Goal: Information Seeking & Learning: Learn about a topic

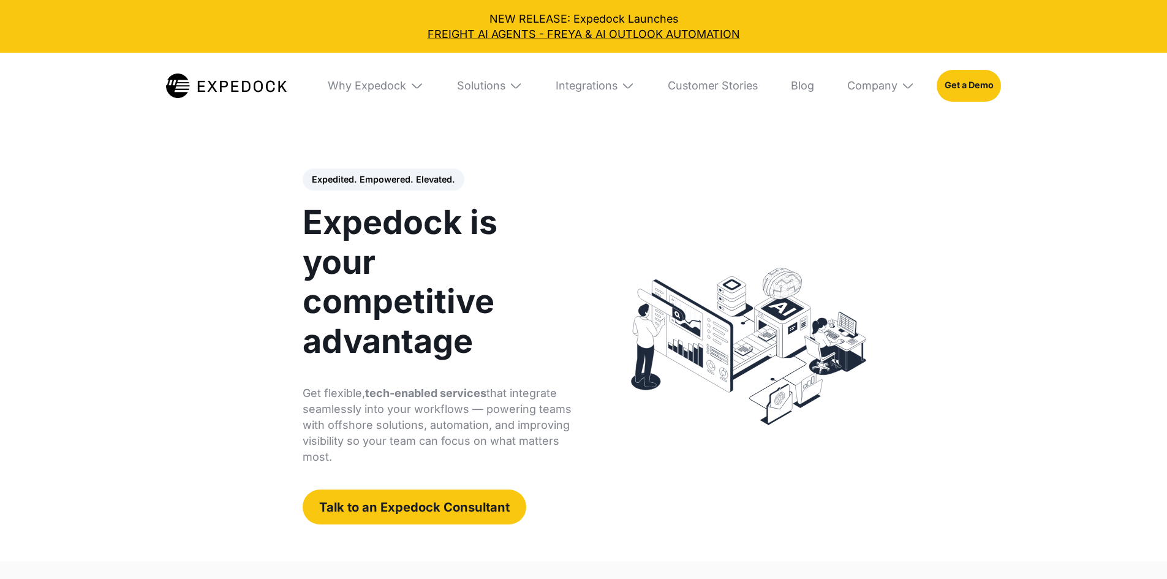
select select
click at [371, 81] on div "Why Expedock" at bounding box center [367, 85] width 78 height 13
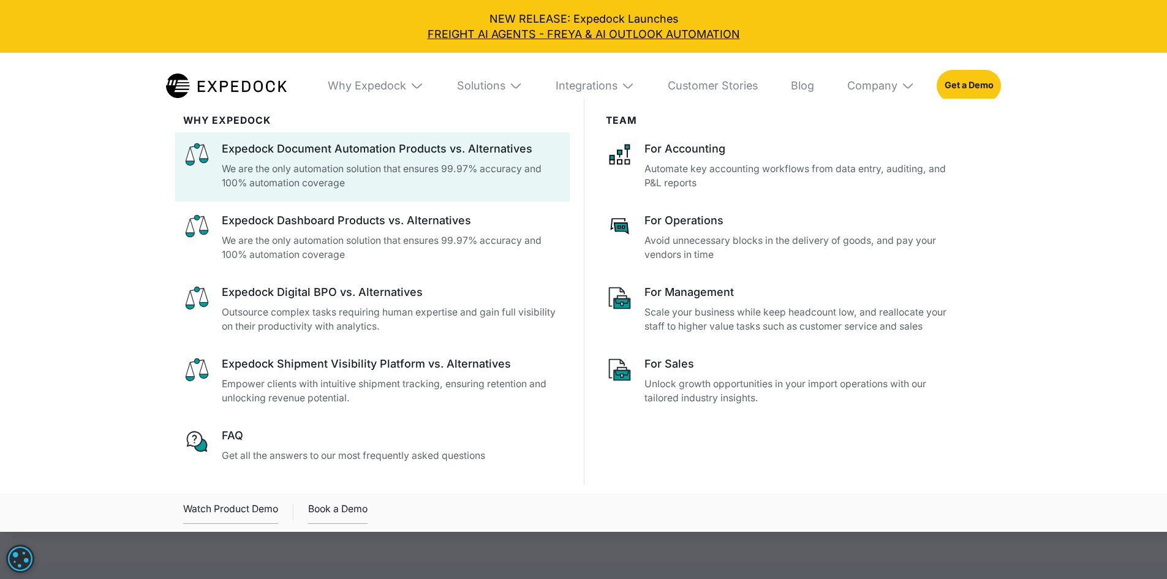
click at [491, 175] on p "We are the only automation solution that ensures 99.97% accuracy and 100% autom…" at bounding box center [392, 176] width 340 height 29
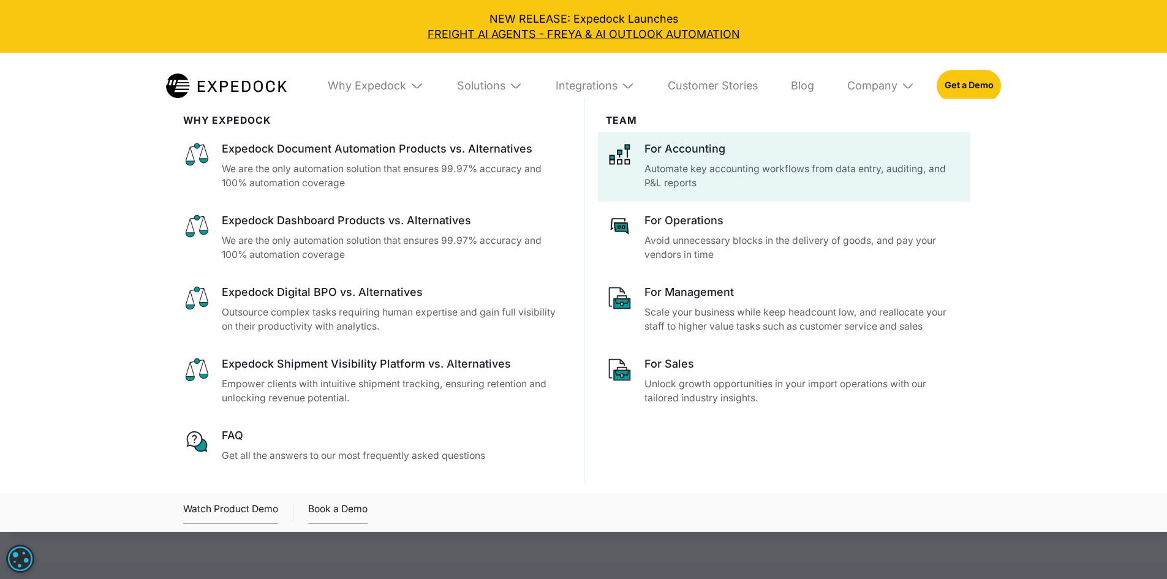
click at [715, 165] on p "Automate key accounting workflows from data entry, auditing, and P&L reports" at bounding box center [802, 176] width 317 height 29
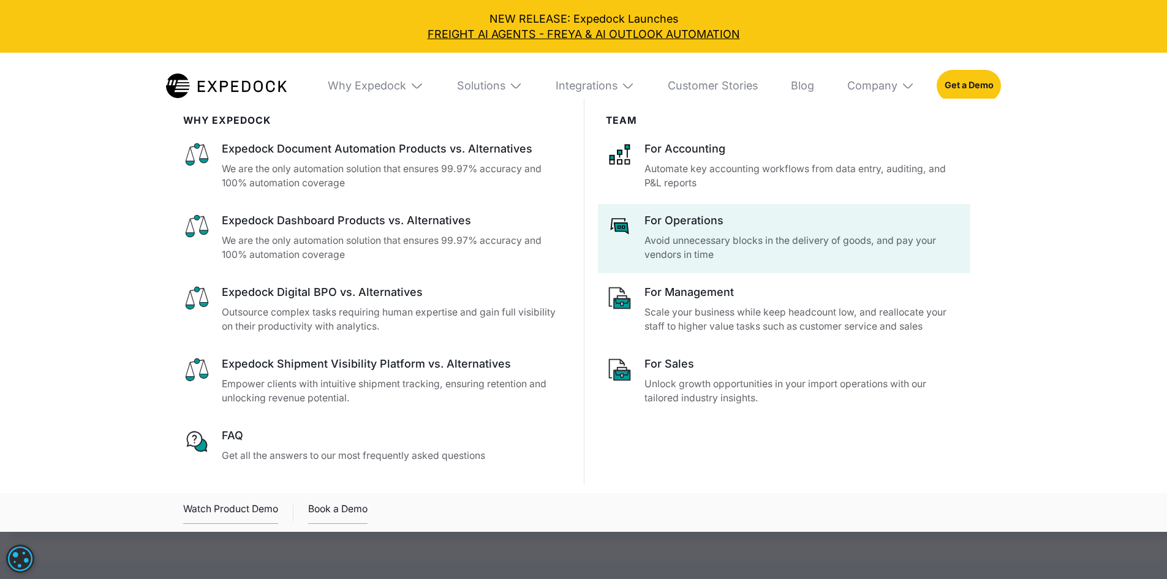
click at [708, 228] on div "For Operations" at bounding box center [802, 220] width 317 height 15
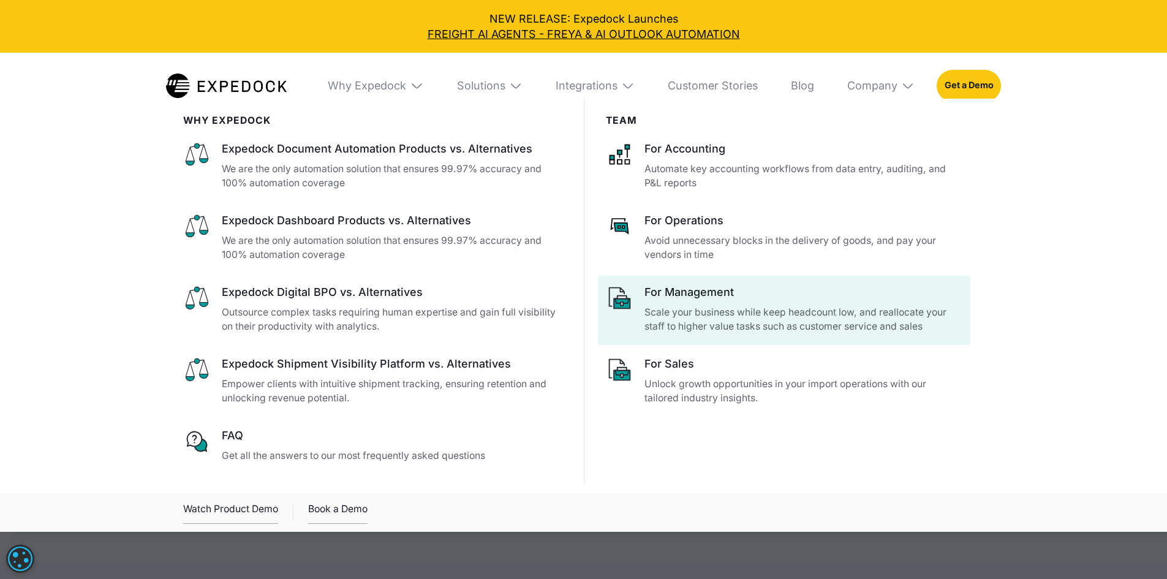
click at [702, 321] on p "Scale your business while keep headcount low, and reallocate your staff to high…" at bounding box center [802, 319] width 317 height 29
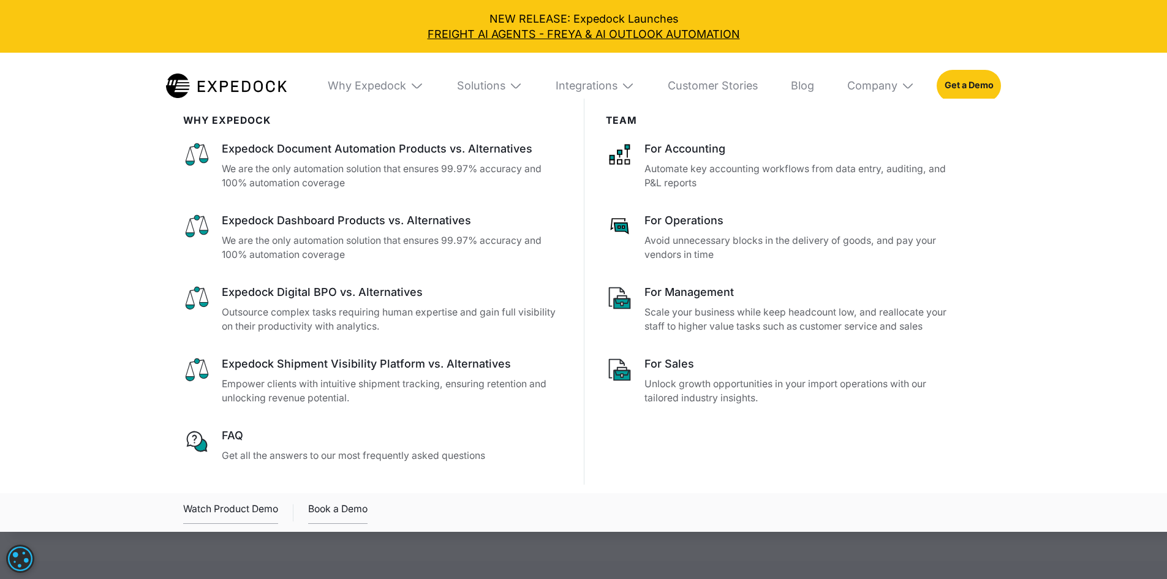
click at [665, 405] on p "Unlock growth opportunities in your import operations with our tailored industr…" at bounding box center [802, 391] width 317 height 29
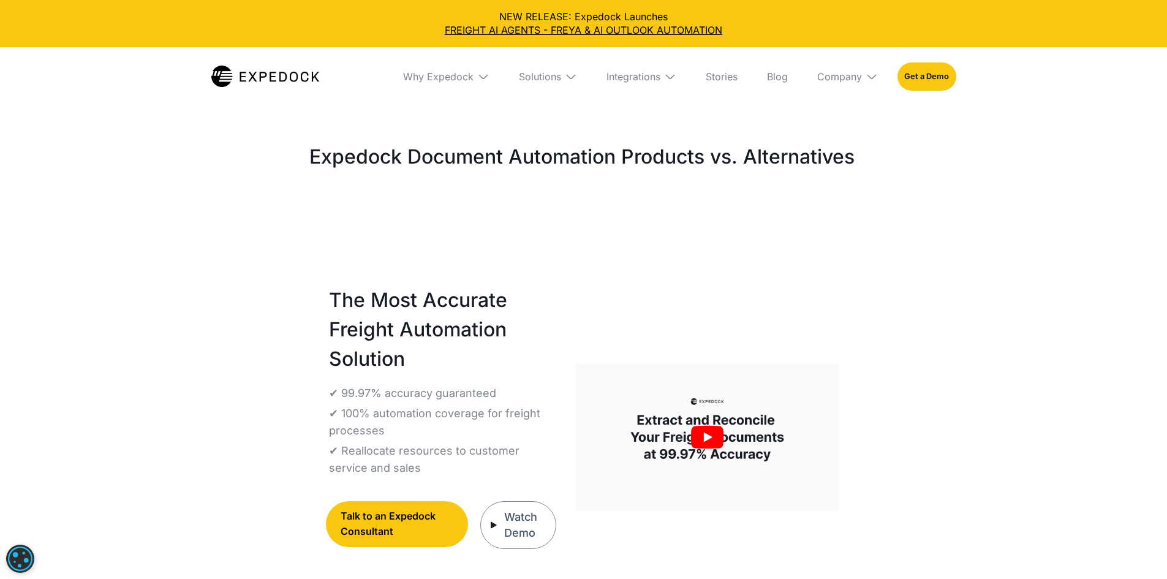
select select
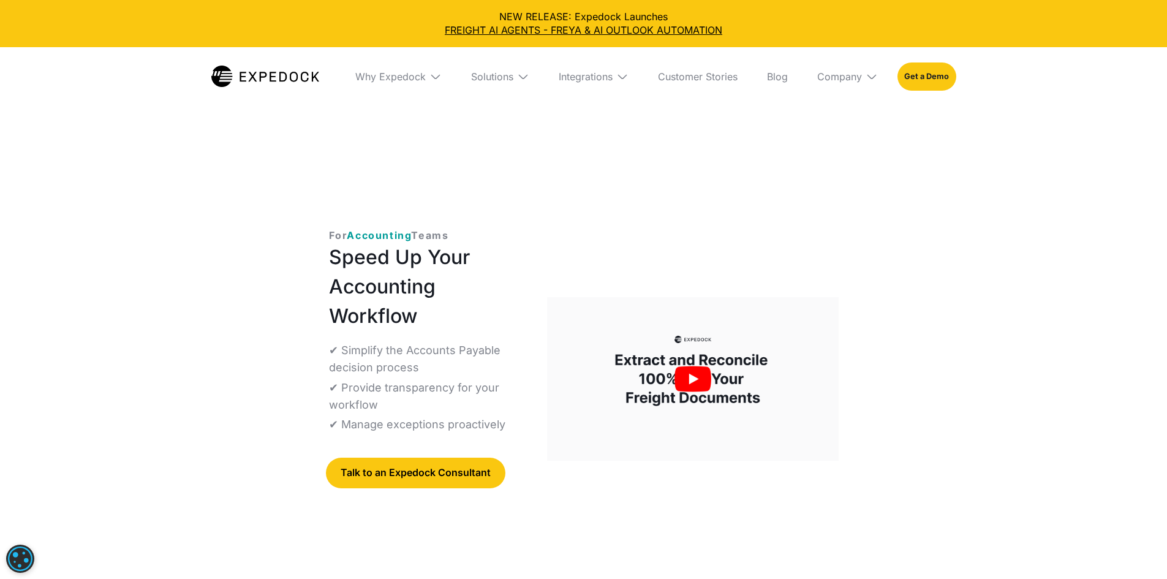
select select
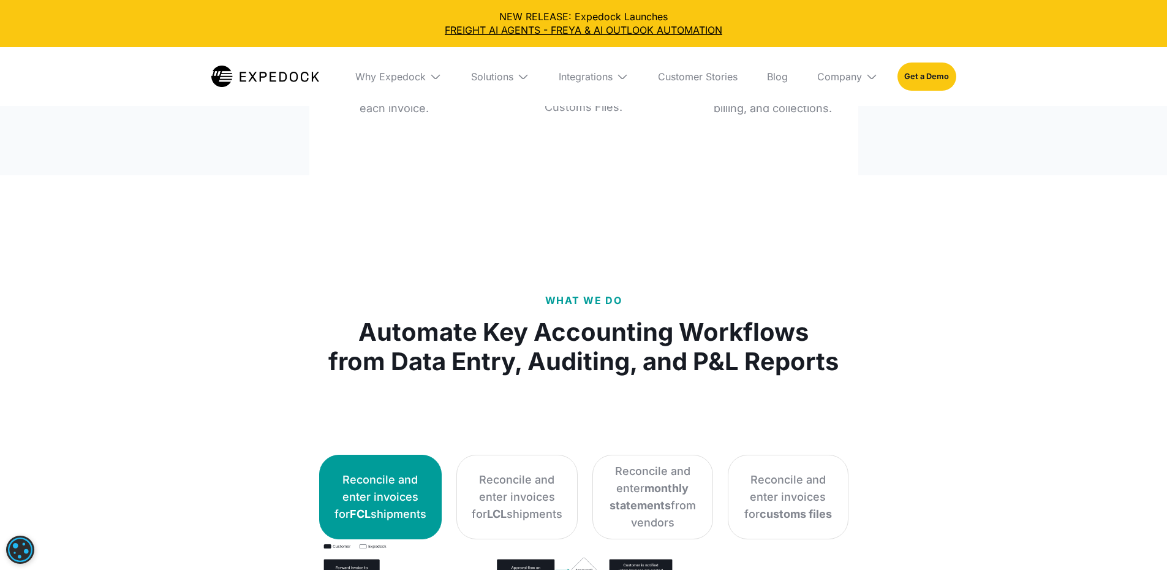
scroll to position [1735, 0]
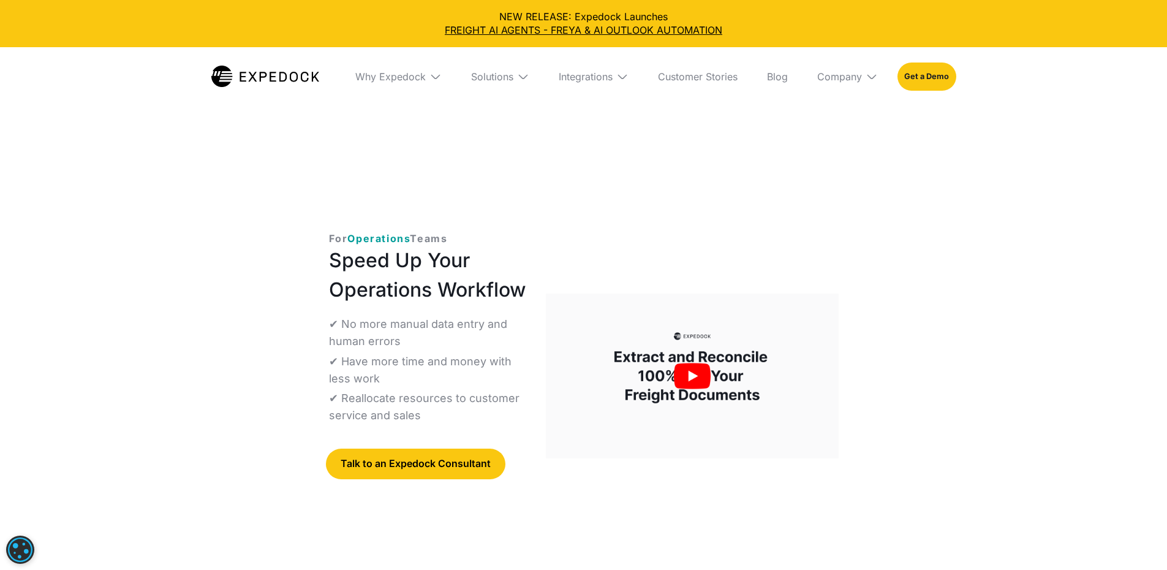
select select
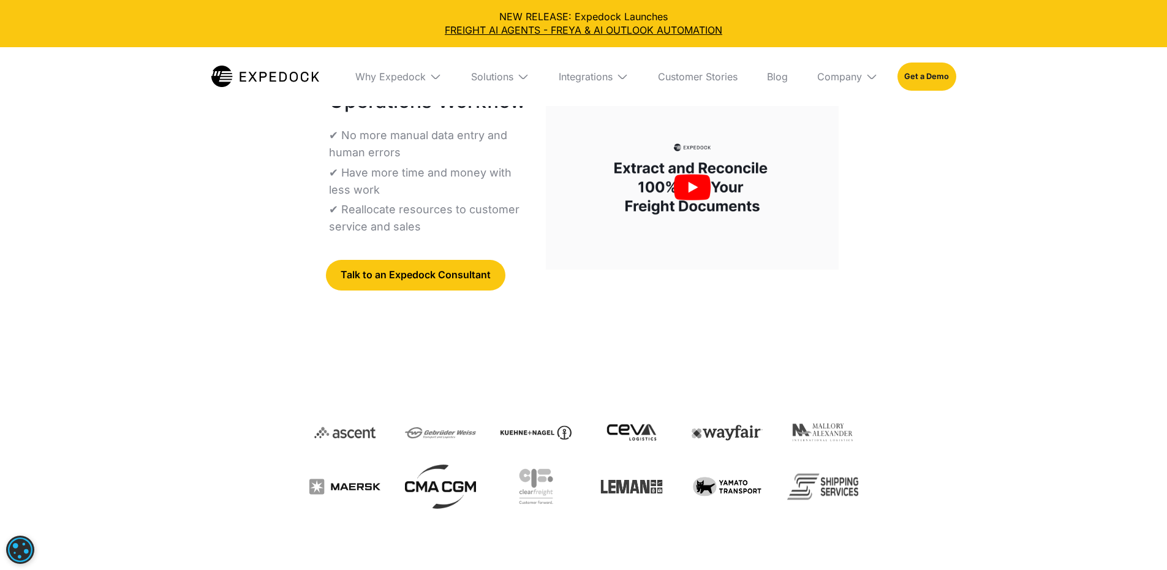
scroll to position [409, 0]
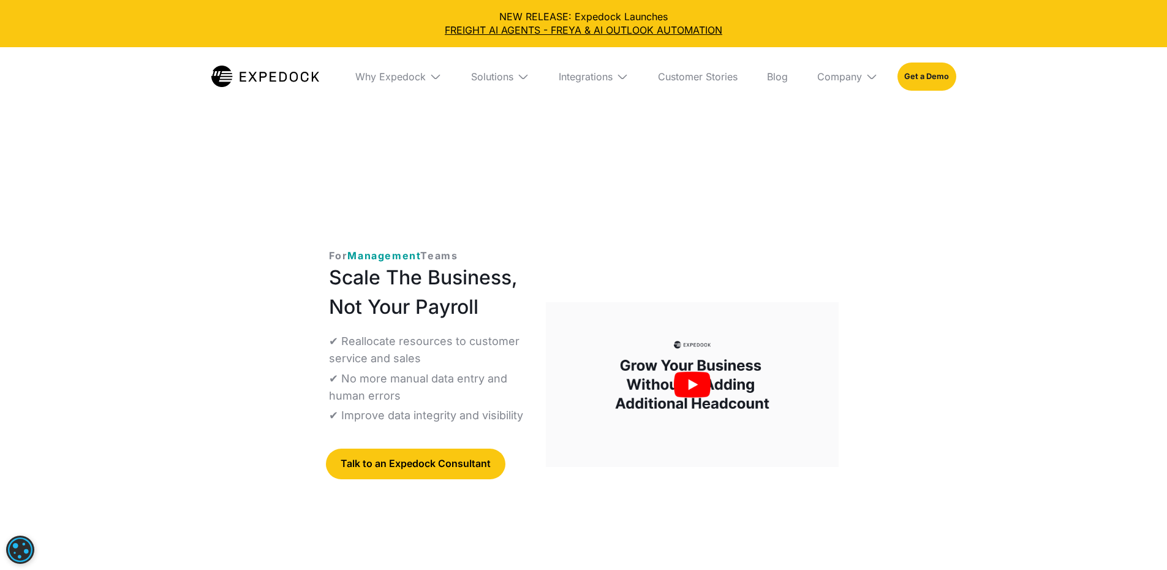
select select
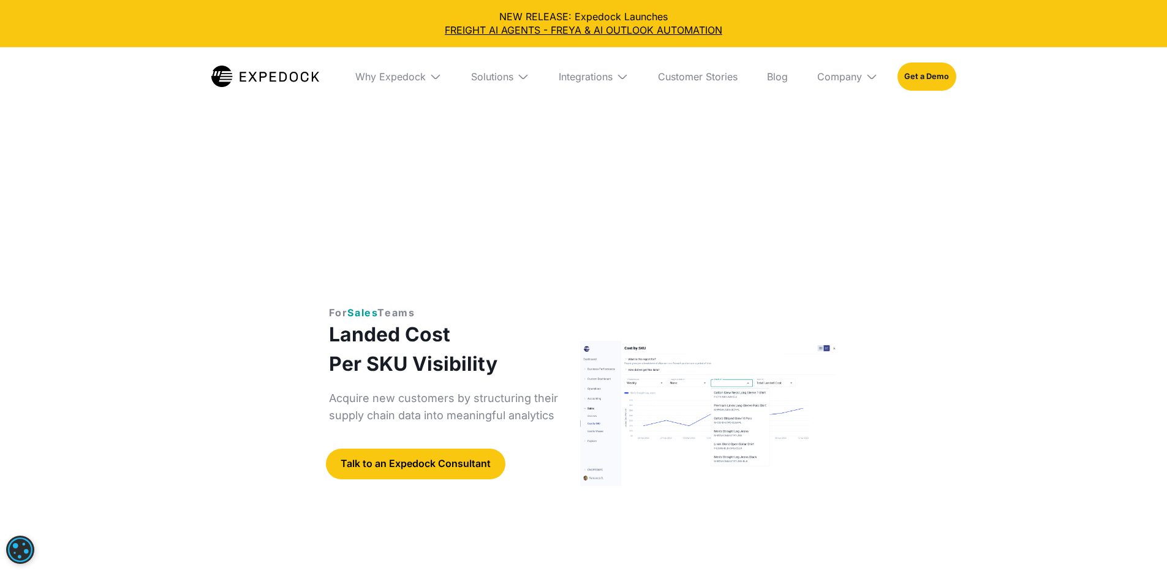
select select
click at [404, 79] on div "Why Expedock" at bounding box center [390, 76] width 70 height 12
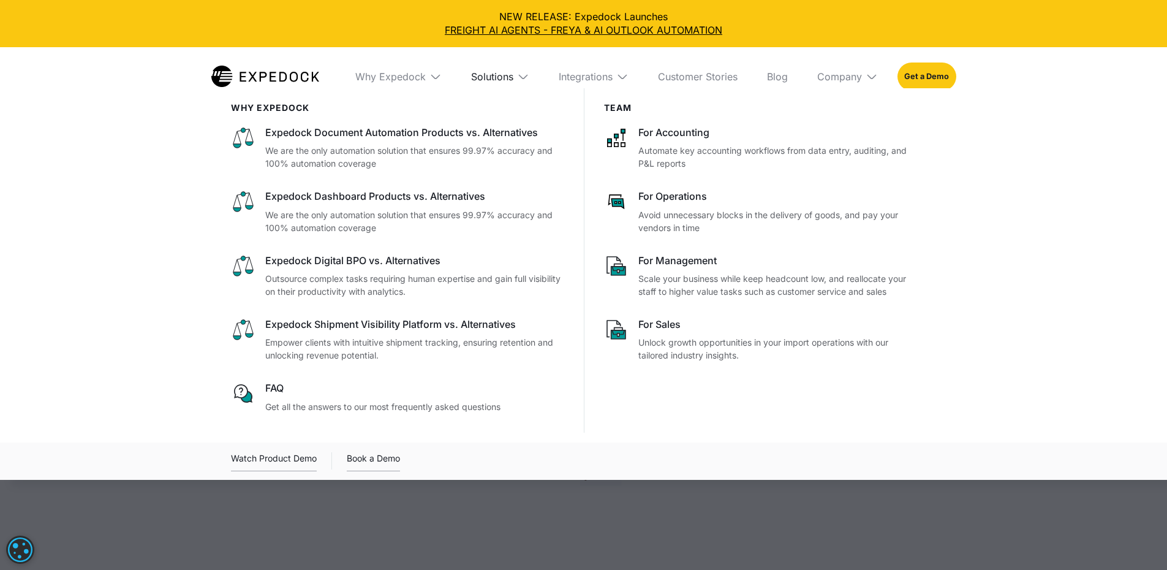
click at [484, 80] on div "Solutions" at bounding box center [492, 76] width 42 height 12
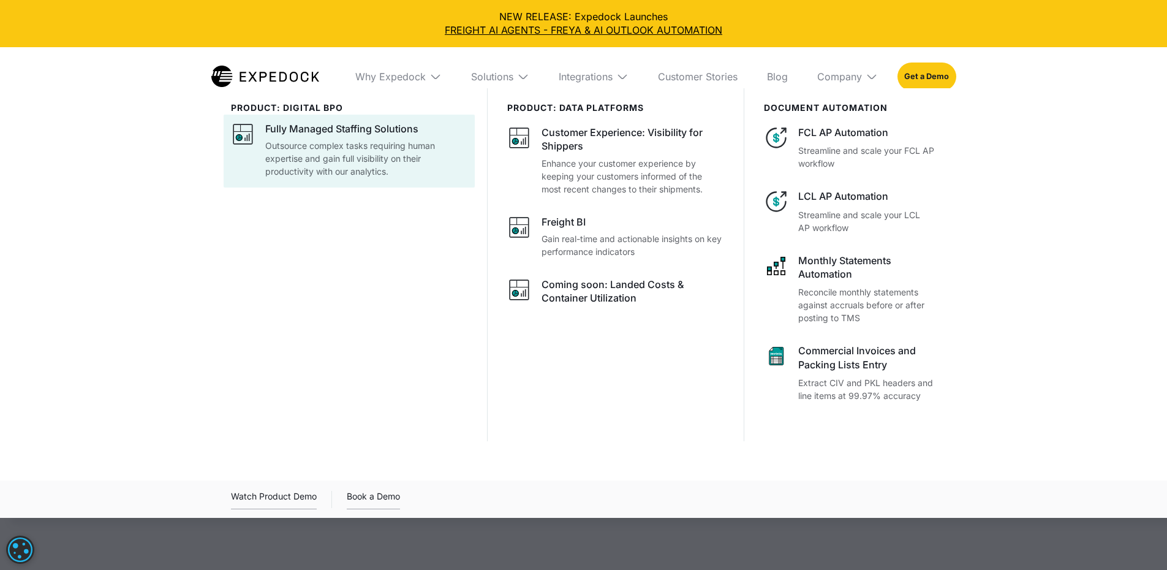
click at [429, 141] on p "Outsource complex tasks requiring human expertise and gain full visibility on t…" at bounding box center [366, 158] width 203 height 39
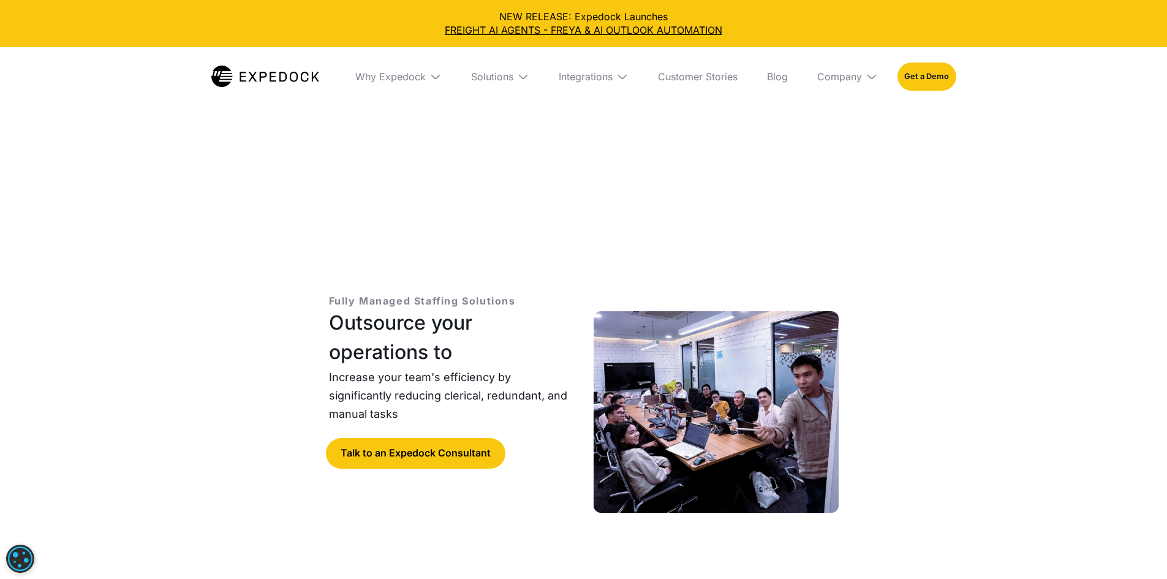
select select
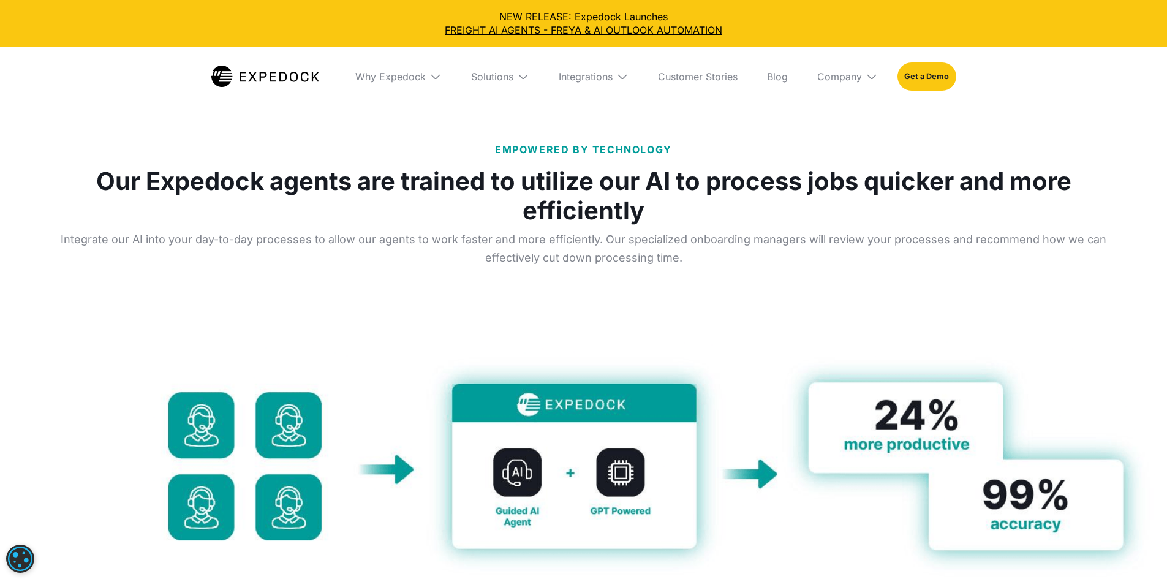
scroll to position [3777, 0]
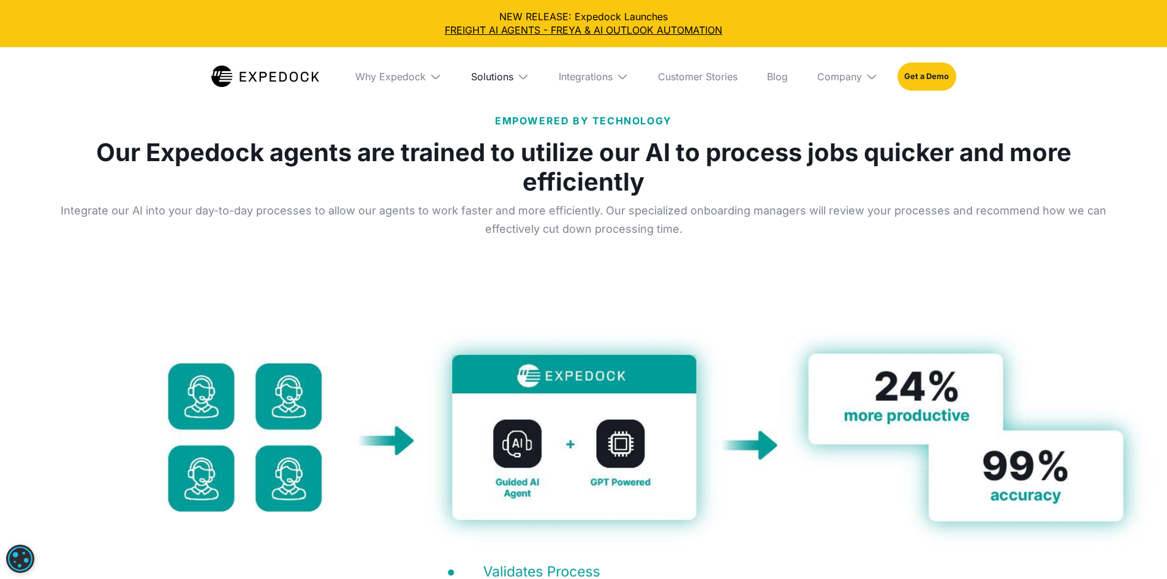
click at [480, 77] on div "Solutions" at bounding box center [492, 76] width 42 height 12
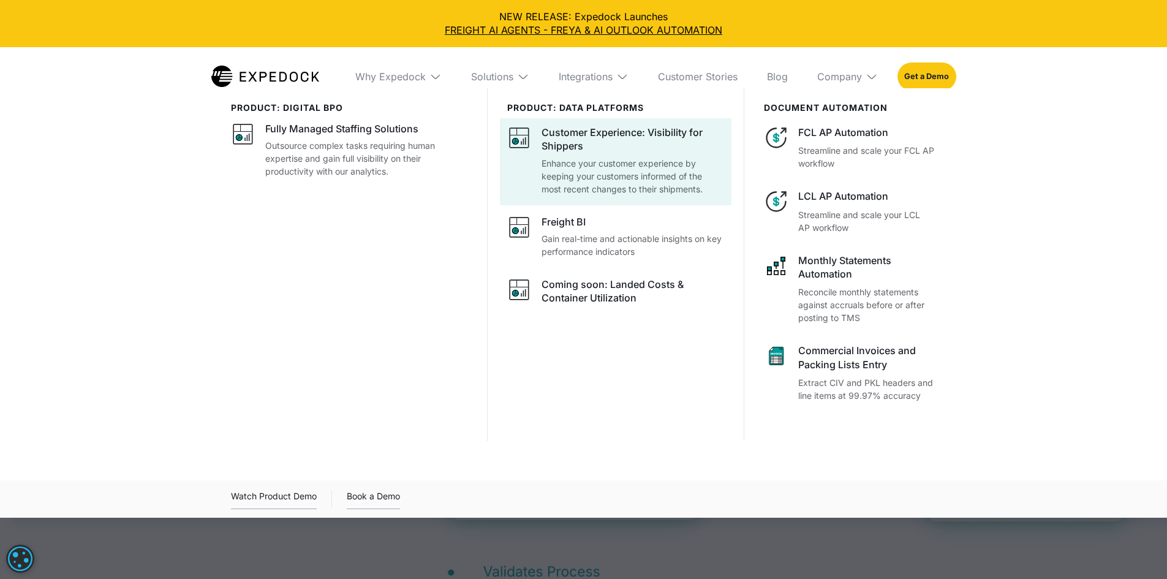
click at [648, 163] on p "Enhance your customer experience by keeping your customers informed of the most…" at bounding box center [632, 176] width 183 height 39
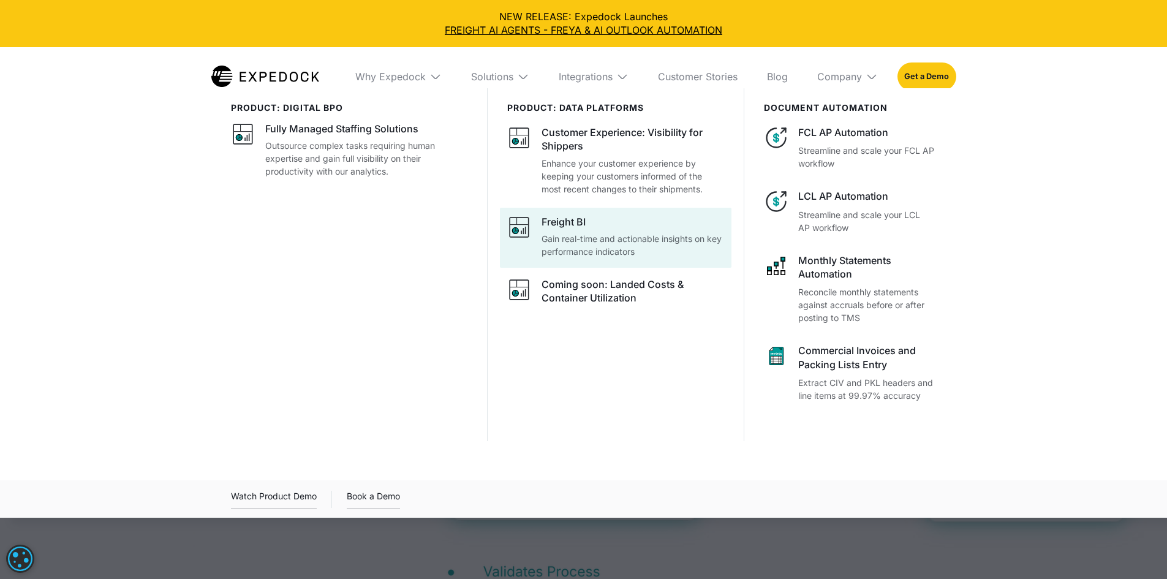
click at [621, 251] on p "Gain real-time and actionable insights on key performance indicators" at bounding box center [632, 245] width 183 height 26
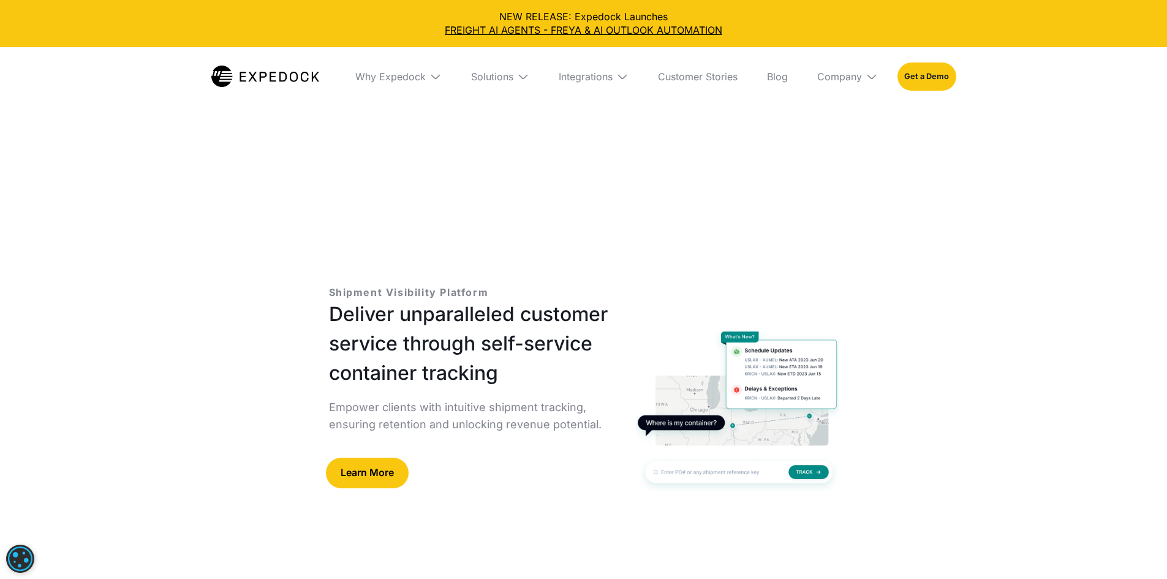
select select
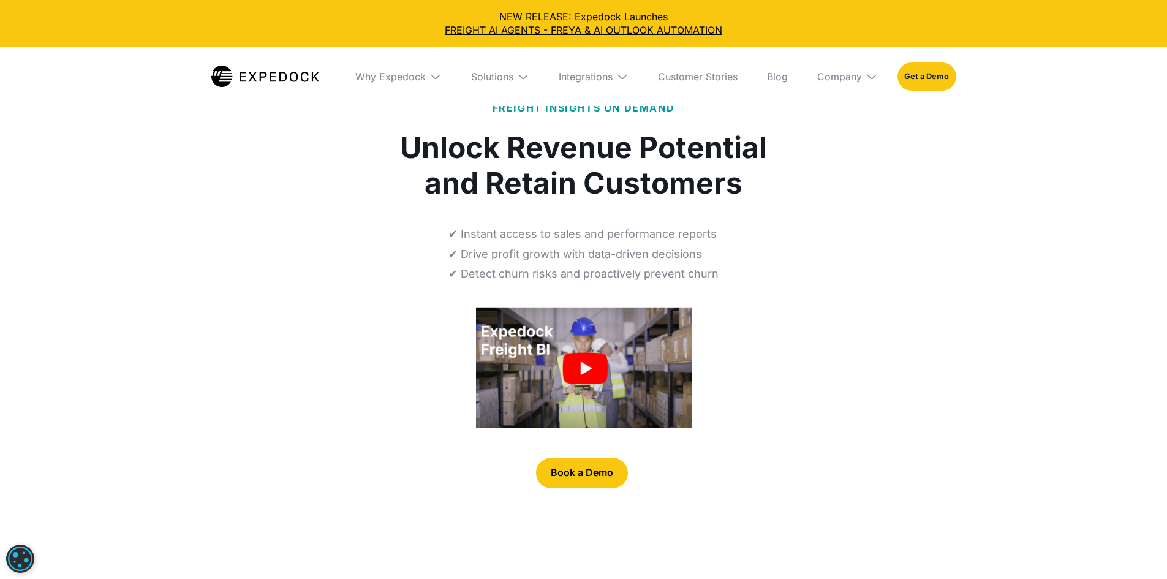
select select
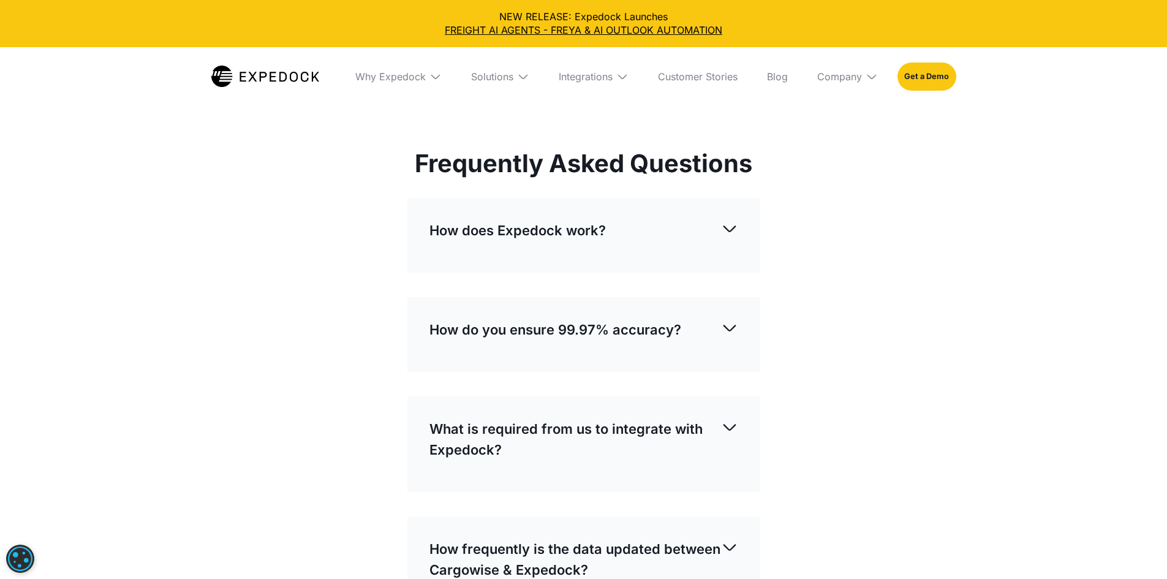
scroll to position [3471, 0]
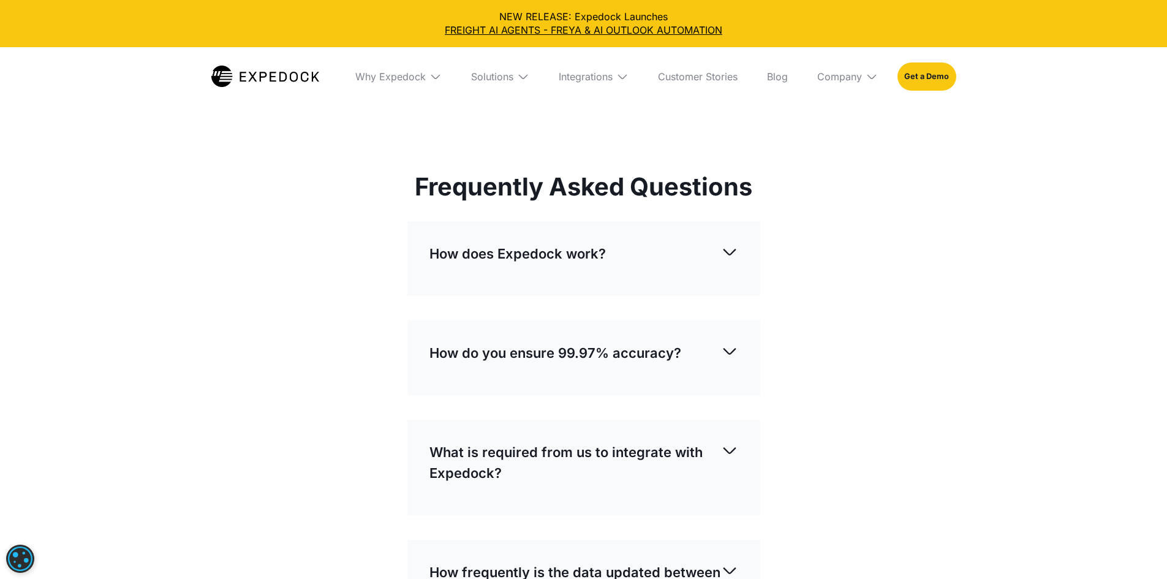
click at [664, 221] on div "How does Expedock work? Expedock AI can extract and reconcile any unstructured …" at bounding box center [583, 258] width 353 height 75
click at [723, 233] on div "How does Expedock work?" at bounding box center [583, 253] width 309 height 40
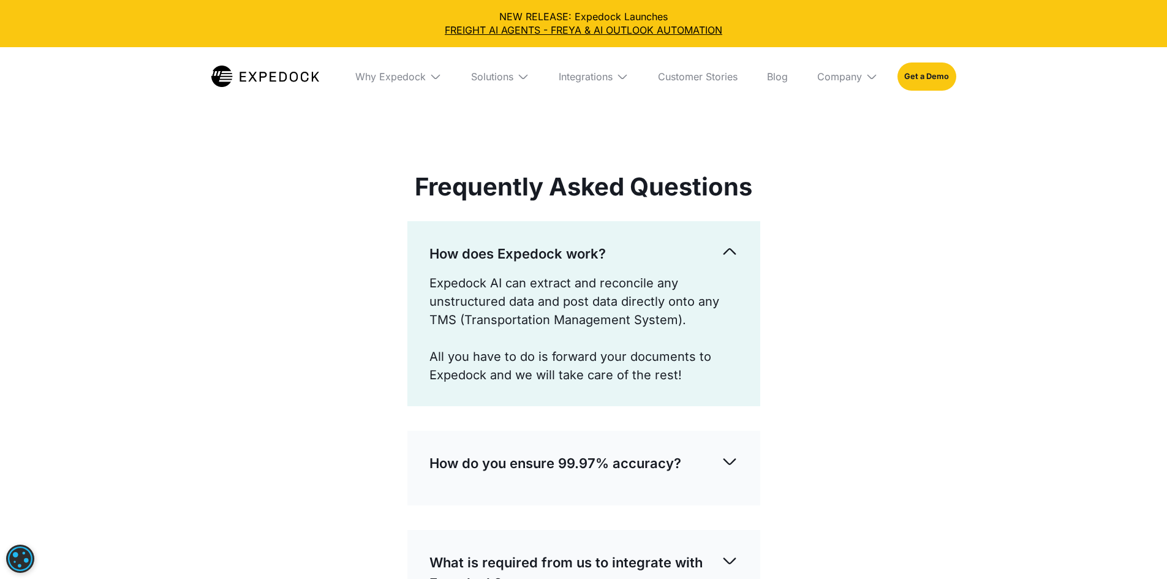
click at [718, 443] on div "How do you ensure 99.97% accuracy?" at bounding box center [583, 463] width 309 height 40
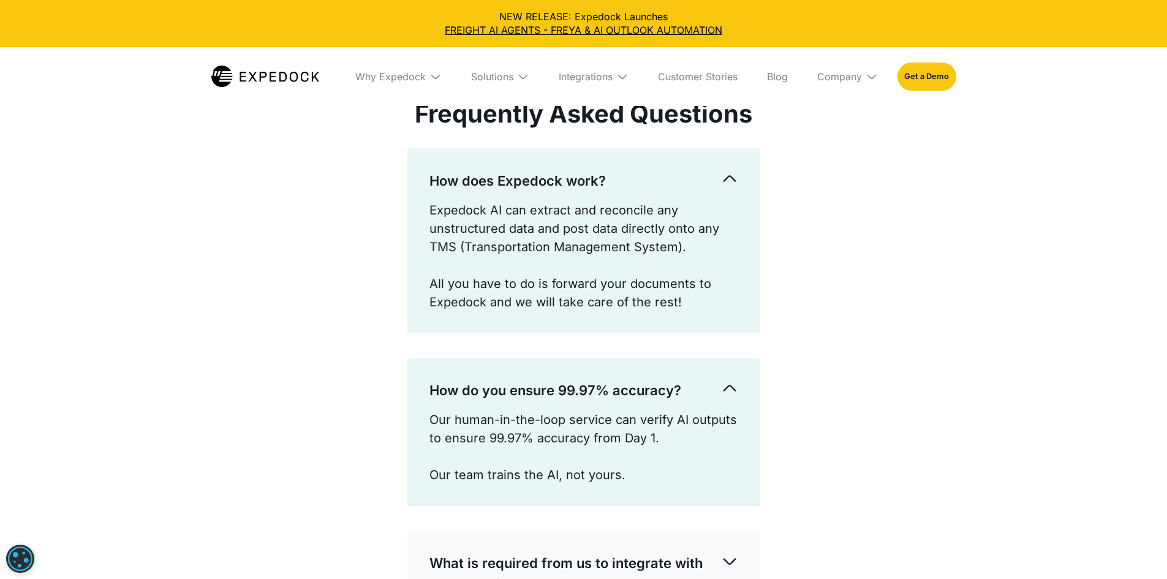
scroll to position [3675, 0]
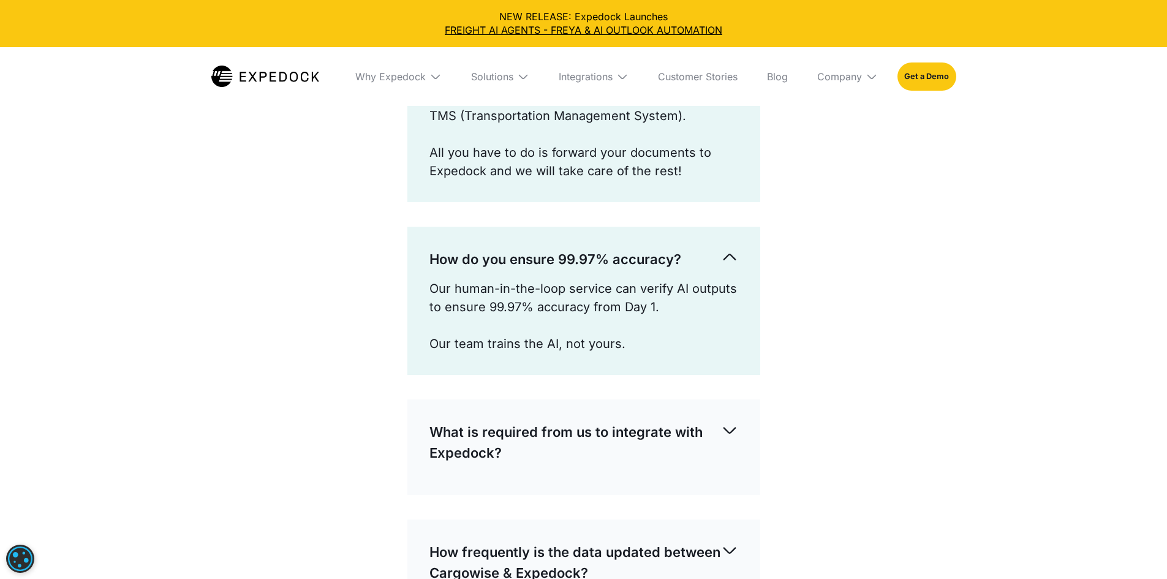
click at [736, 412] on div "What is required from us to integrate with Expedock?" at bounding box center [583, 442] width 309 height 61
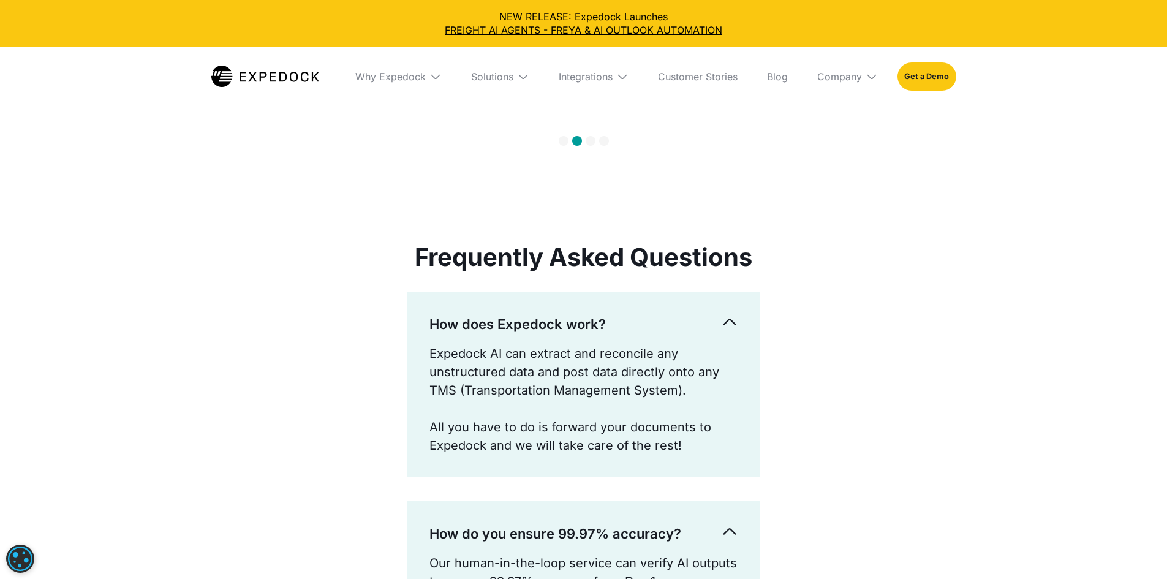
scroll to position [3369, 0]
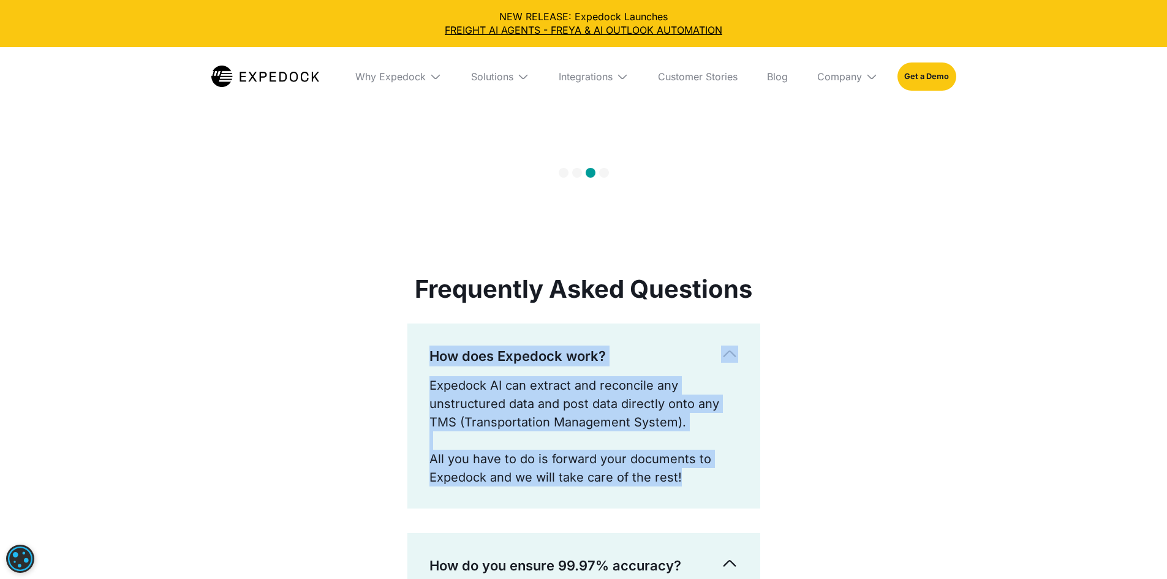
drag, startPoint x: 684, startPoint y: 363, endPoint x: 428, endPoint y: 246, distance: 281.5
click at [428, 323] on div "How does Expedock work? Expedock AI can extract and reconcile any unstructured …" at bounding box center [583, 415] width 353 height 185
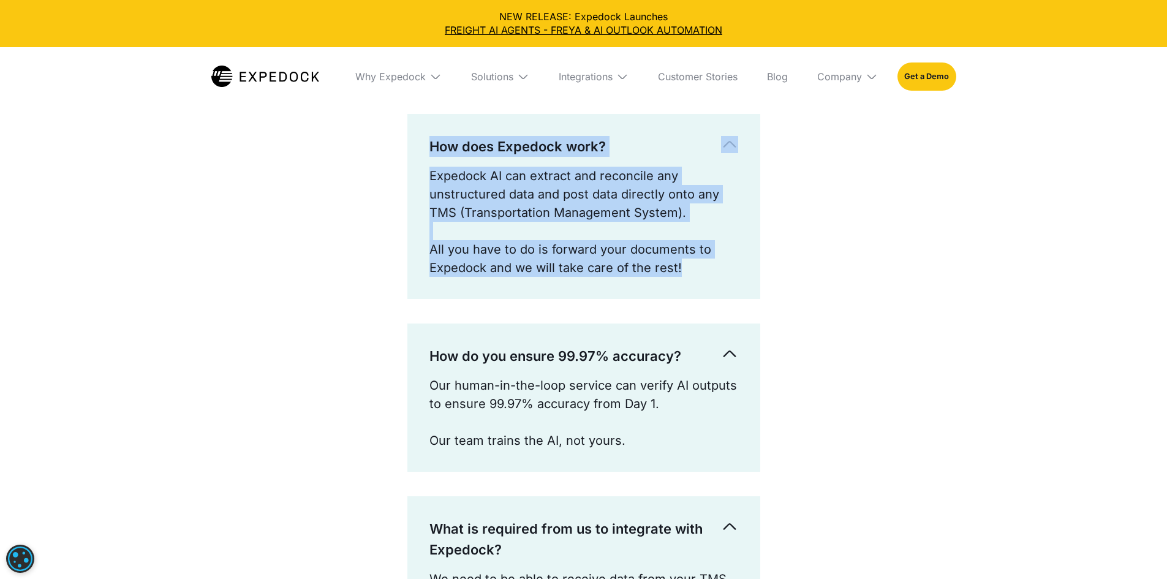
scroll to position [3573, 0]
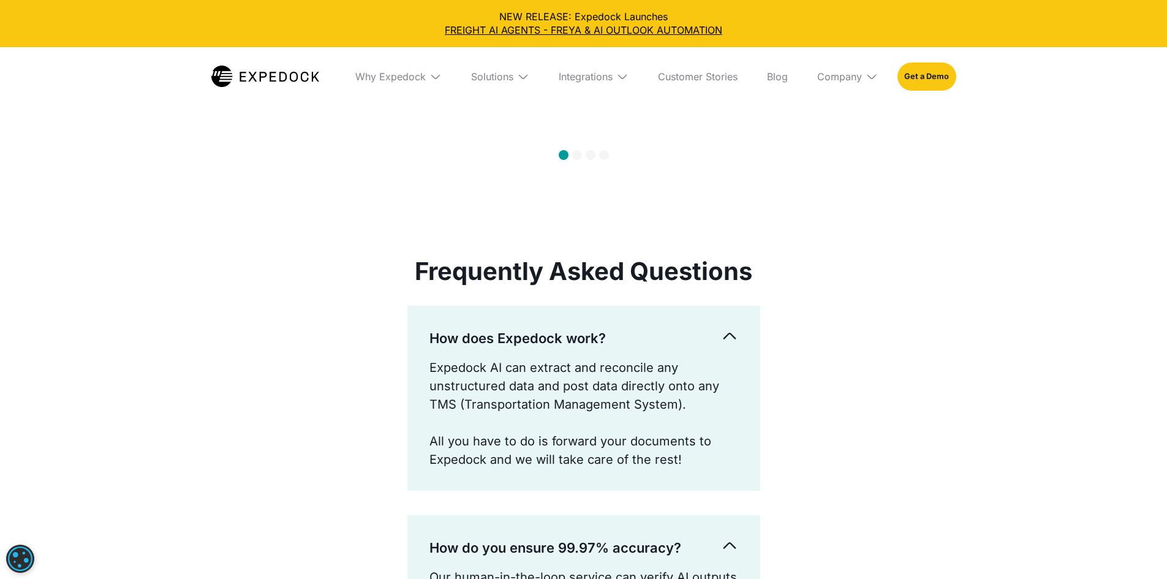
scroll to position [3266, 0]
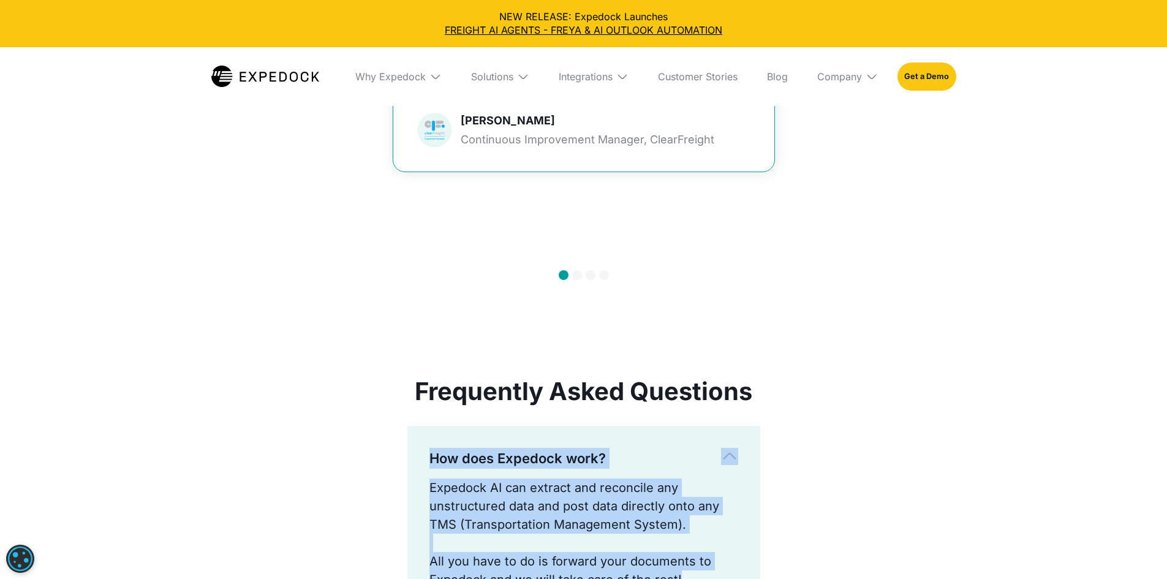
drag, startPoint x: 679, startPoint y: 472, endPoint x: 415, endPoint y: 351, distance: 290.5
click at [415, 426] on div "How does Expedock work? Expedock AI can extract and reconcile any unstructured …" at bounding box center [583, 518] width 353 height 185
copy div "How does Expedock work? Expedock AI can extract and reconcile any unstructured …"
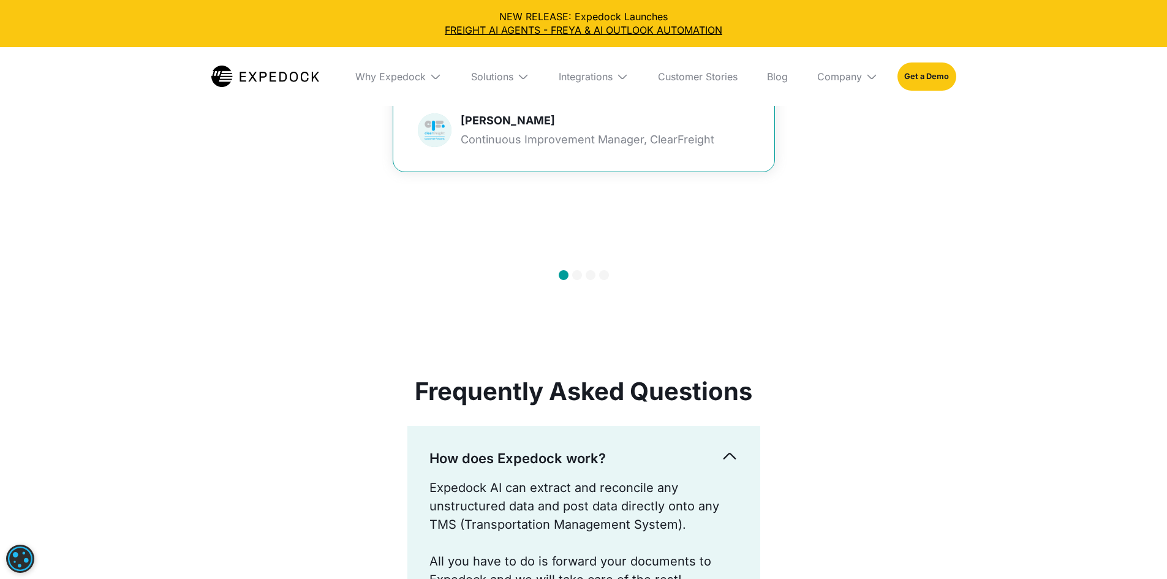
click at [978, 153] on div "Customer Success Stories What Our Customers Say About Us Slide 1 of 4. Expedock…" at bounding box center [583, 7] width 1167 height 720
click at [525, 76] on img at bounding box center [523, 76] width 12 height 12
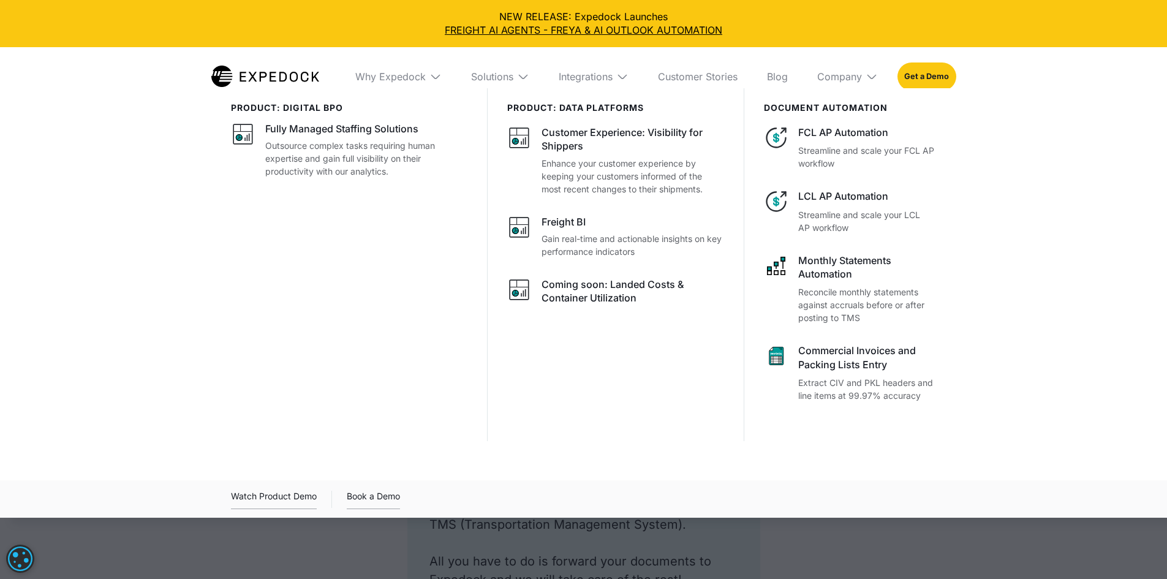
click at [525, 76] on img at bounding box center [523, 76] width 12 height 12
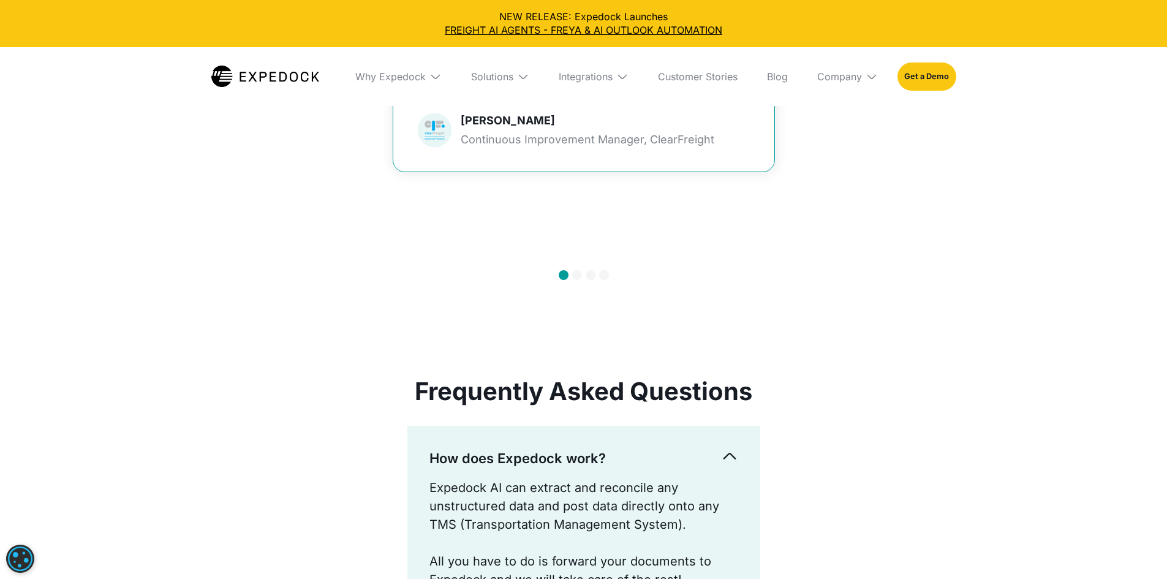
click at [525, 76] on img at bounding box center [523, 76] width 12 height 12
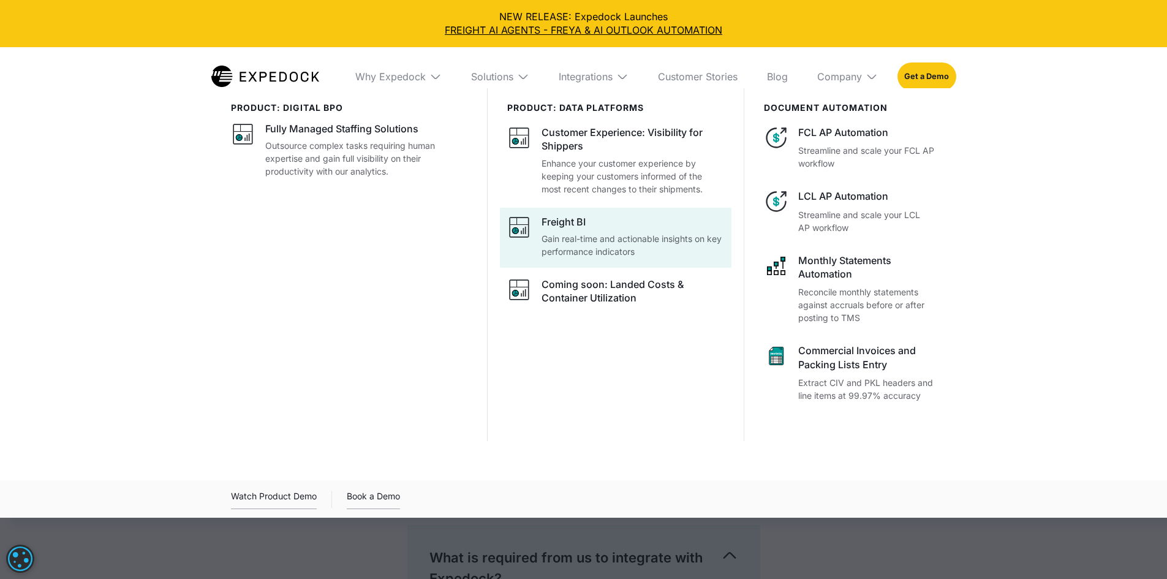
scroll to position [3573, 0]
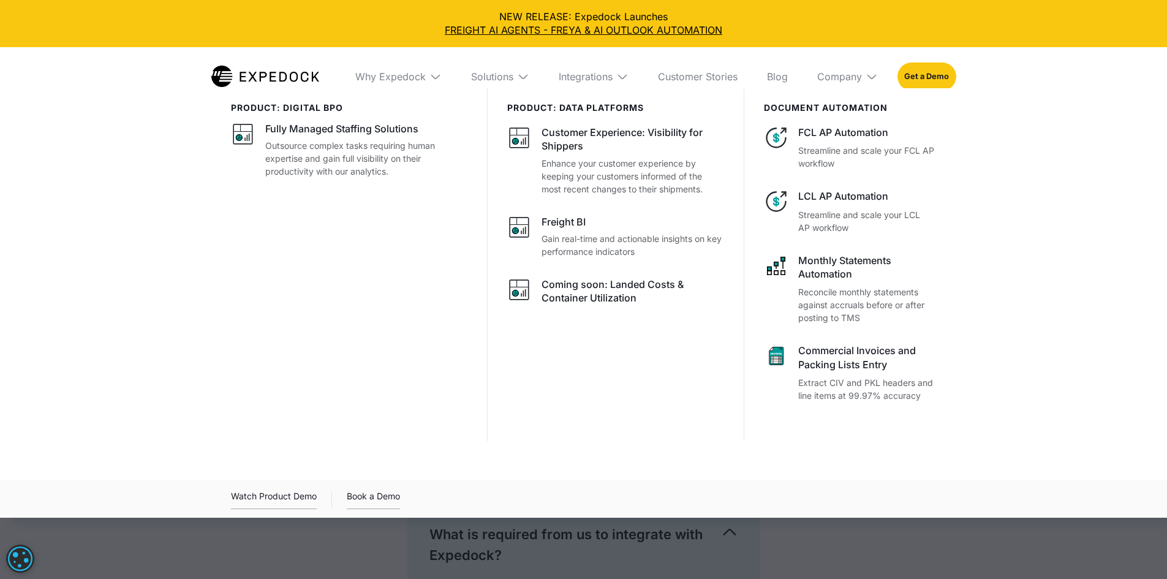
click at [628, 76] on img at bounding box center [622, 76] width 12 height 12
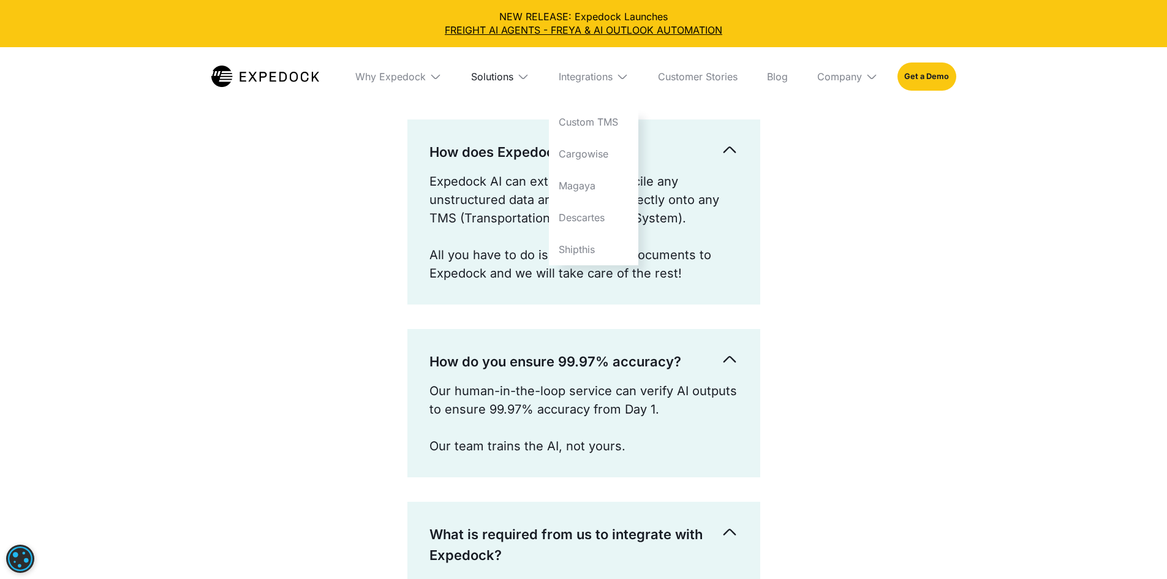
click at [504, 74] on div "Solutions" at bounding box center [492, 76] width 42 height 12
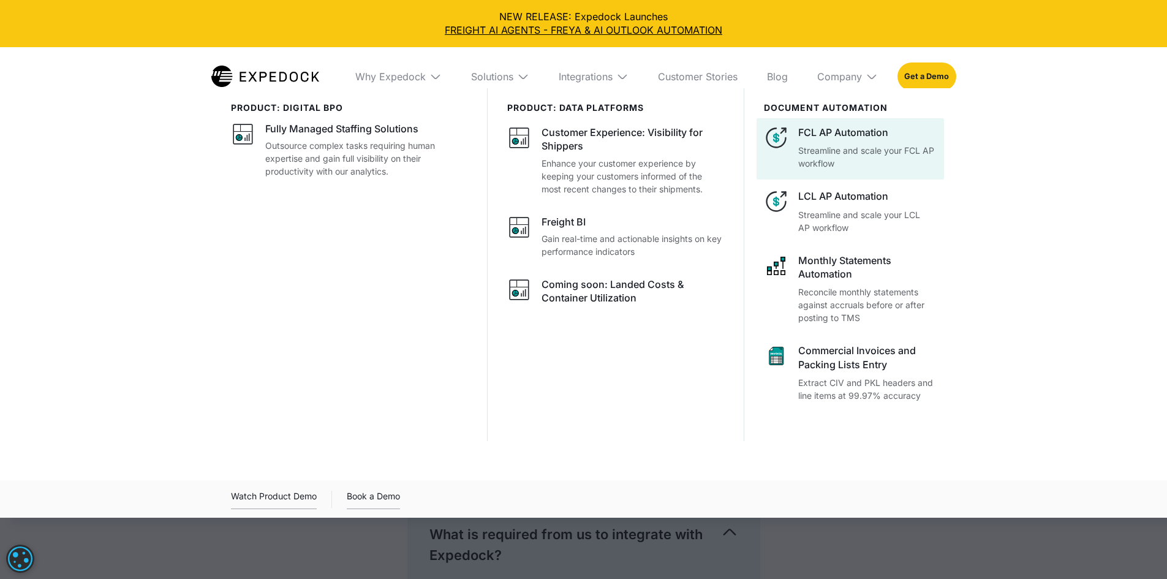
click at [849, 173] on div at bounding box center [849, 148] width 187 height 61
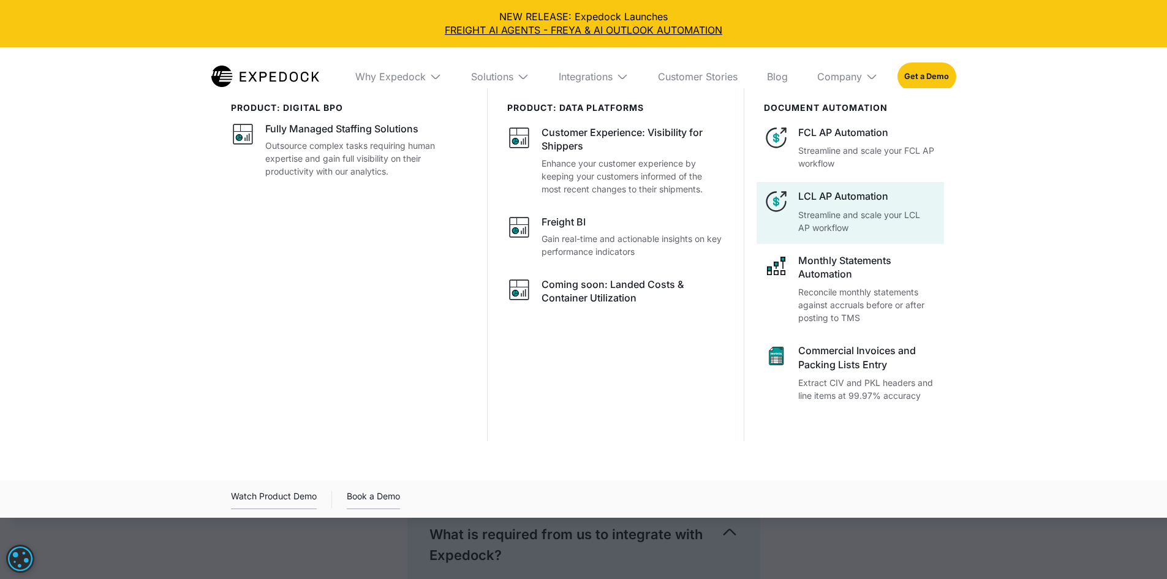
click at [888, 234] on p "Streamline and scale your LCL AP workflow" at bounding box center [867, 221] width 138 height 26
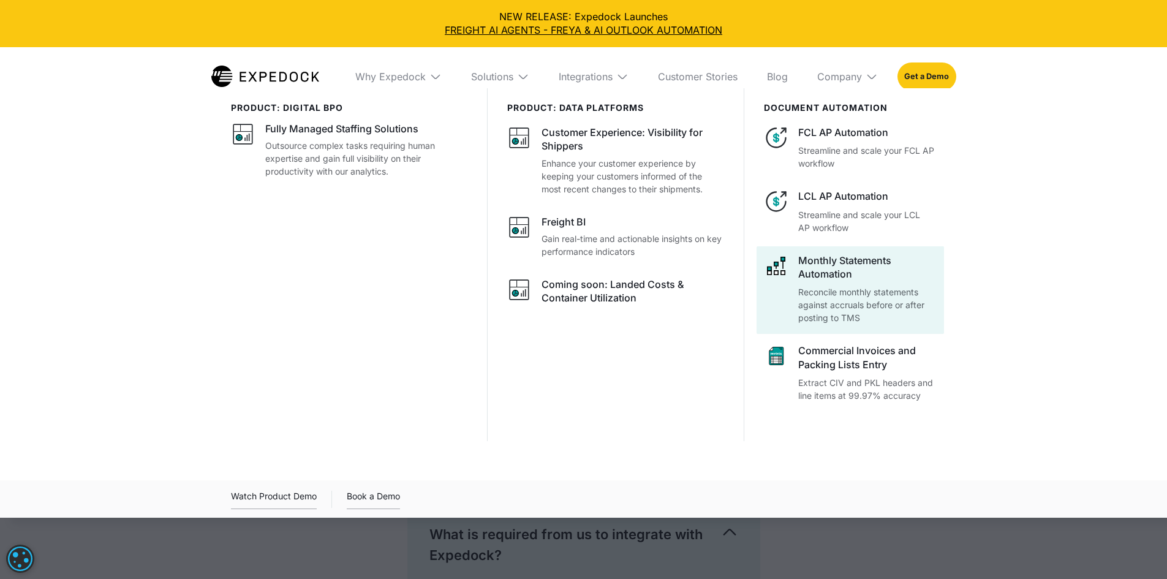
click at [868, 325] on div "Monthly Statements Automation Reconcile monthly statements against accruals bef…" at bounding box center [867, 289] width 138 height 71
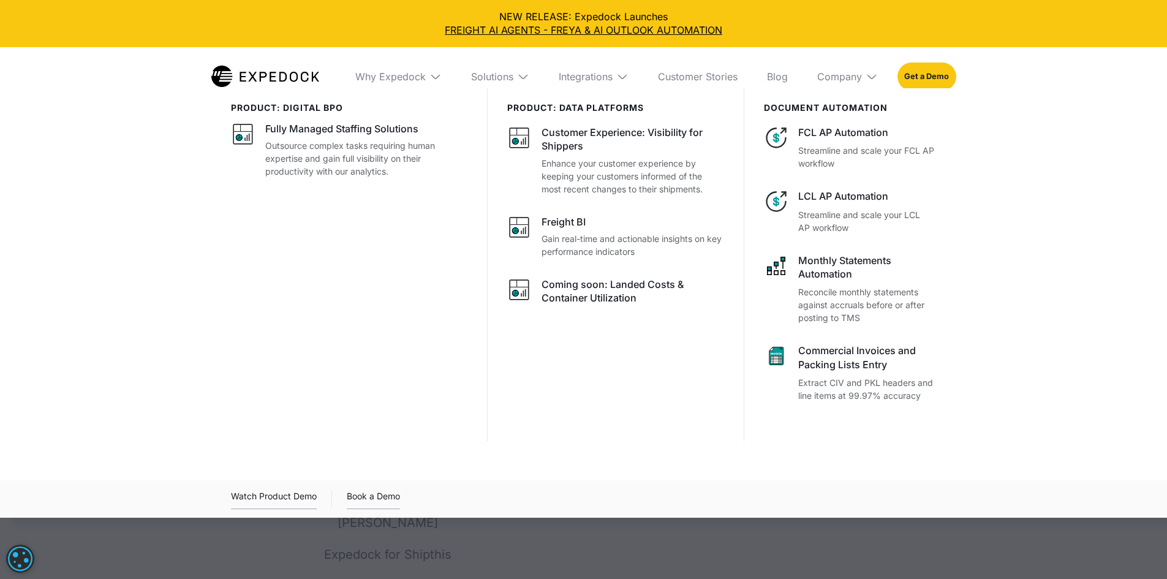
scroll to position [5773, 0]
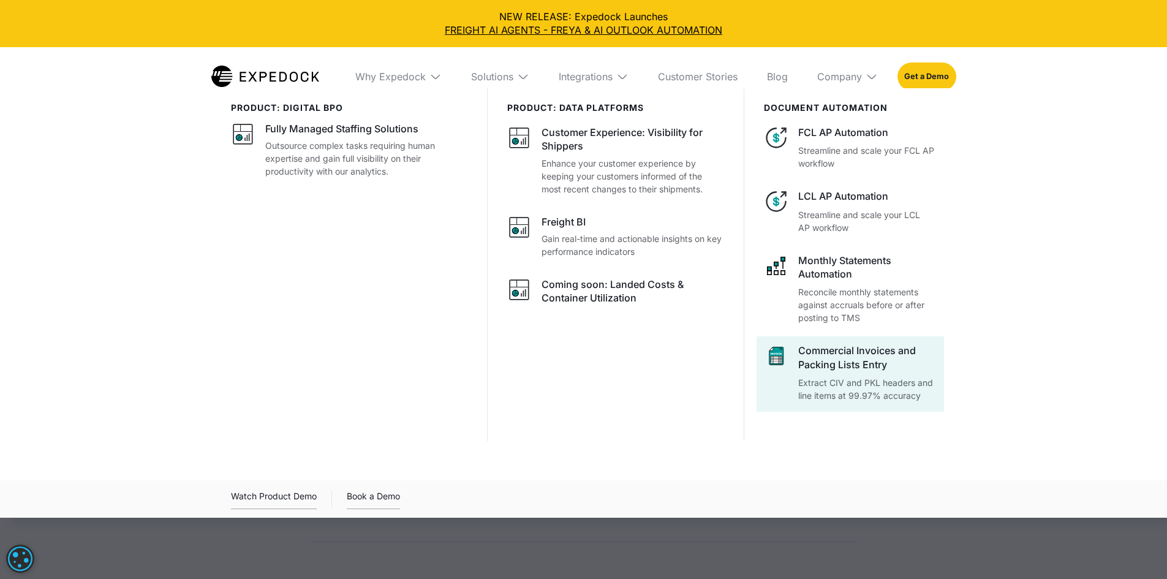
click at [897, 371] on div "Commercial Invoices and Packing Lists Entry" at bounding box center [867, 358] width 138 height 28
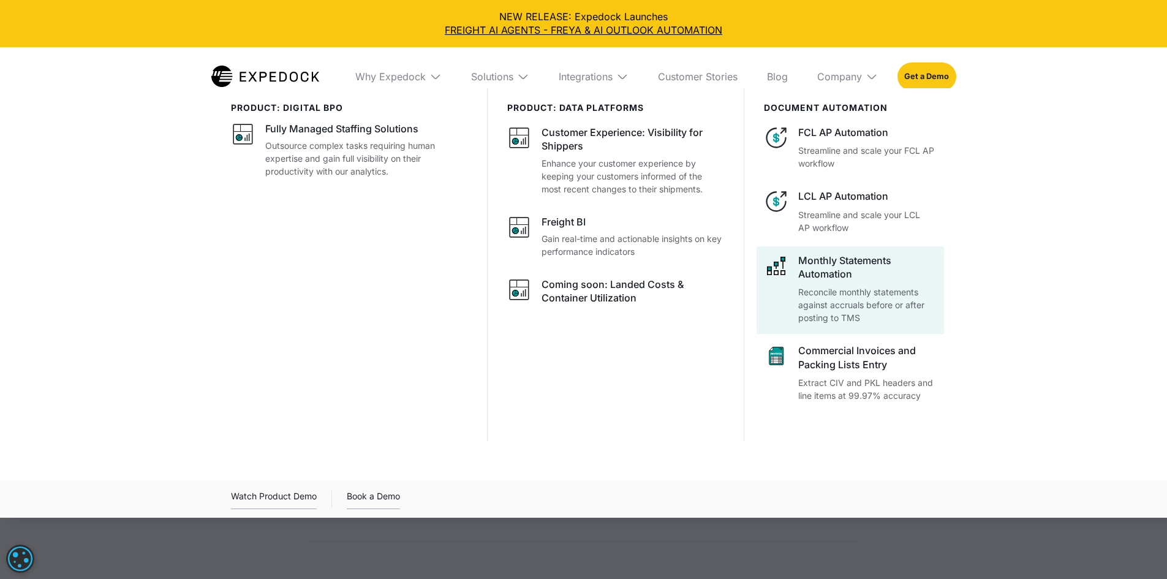
click at [1000, 357] on div "product: digital bpo Fully Managed Staffing Solutions Outsource complex tasks r…" at bounding box center [583, 288] width 1167 height 400
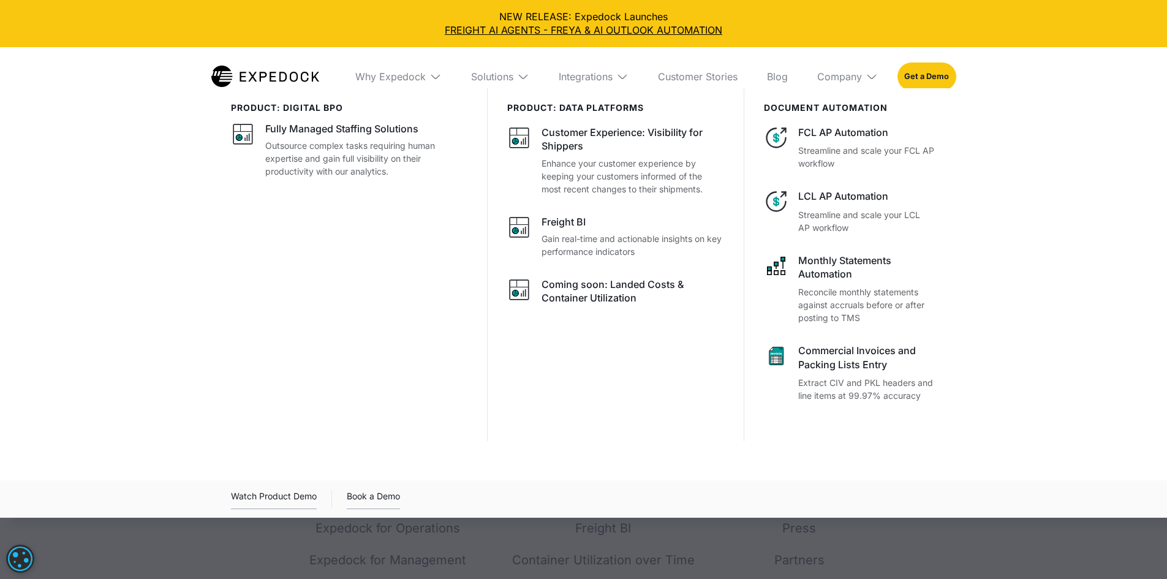
scroll to position [5671, 0]
click at [520, 82] on div "Solutions" at bounding box center [500, 76] width 78 height 59
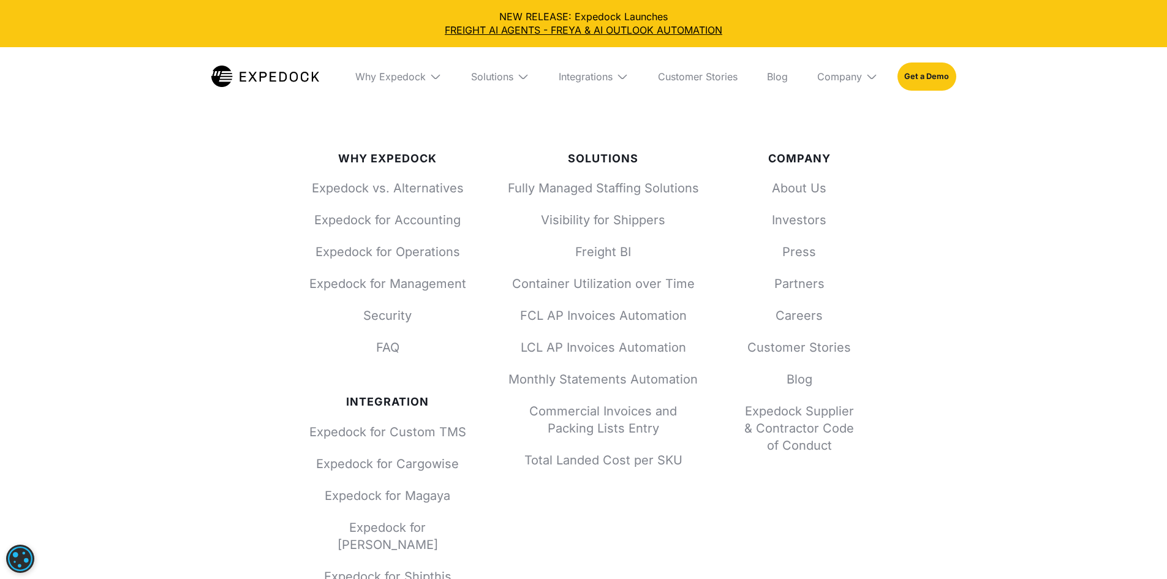
click at [520, 82] on img at bounding box center [523, 76] width 12 height 12
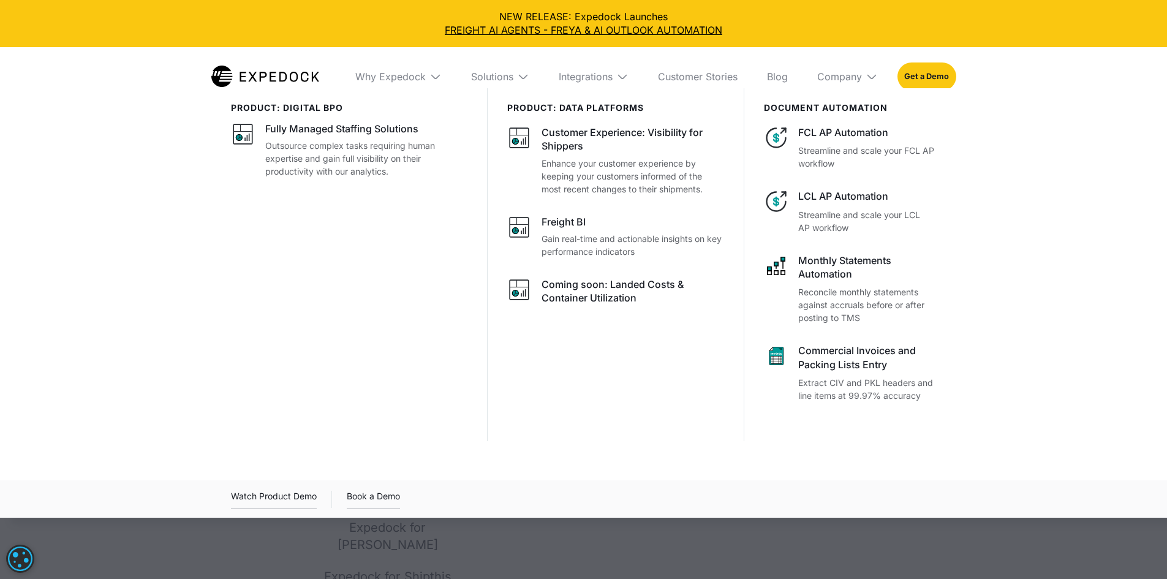
click at [520, 82] on img at bounding box center [523, 76] width 12 height 12
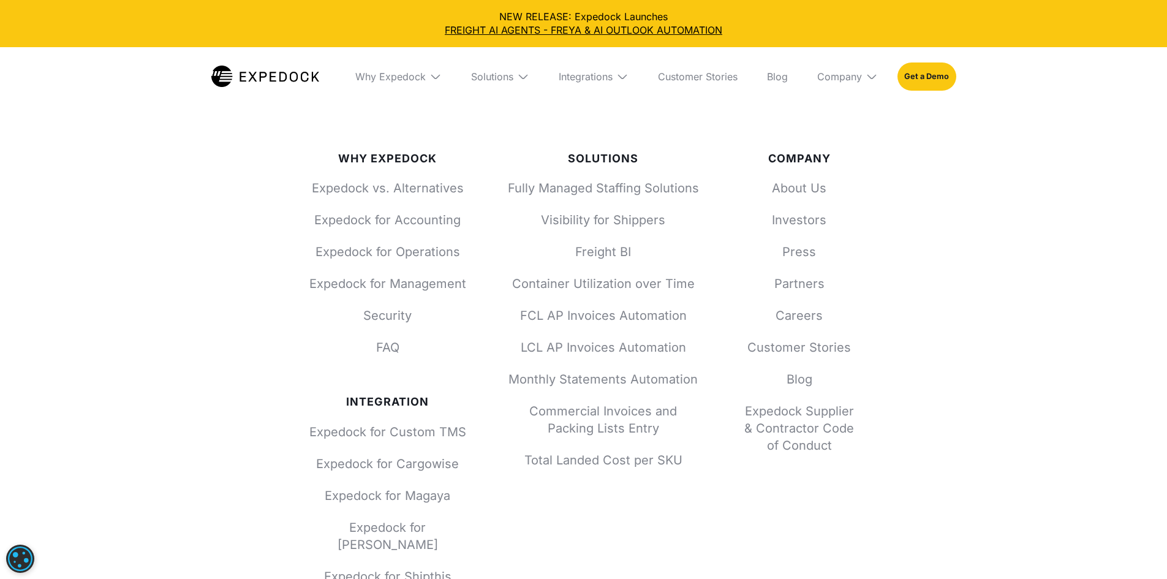
click at [628, 73] on img at bounding box center [622, 76] width 12 height 12
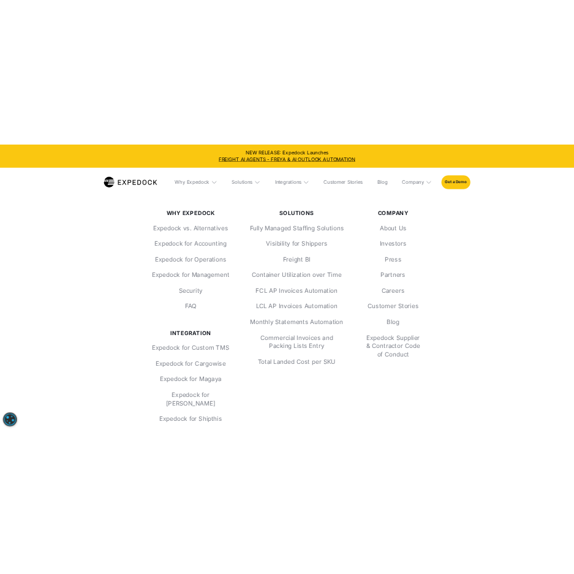
scroll to position [3821, 0]
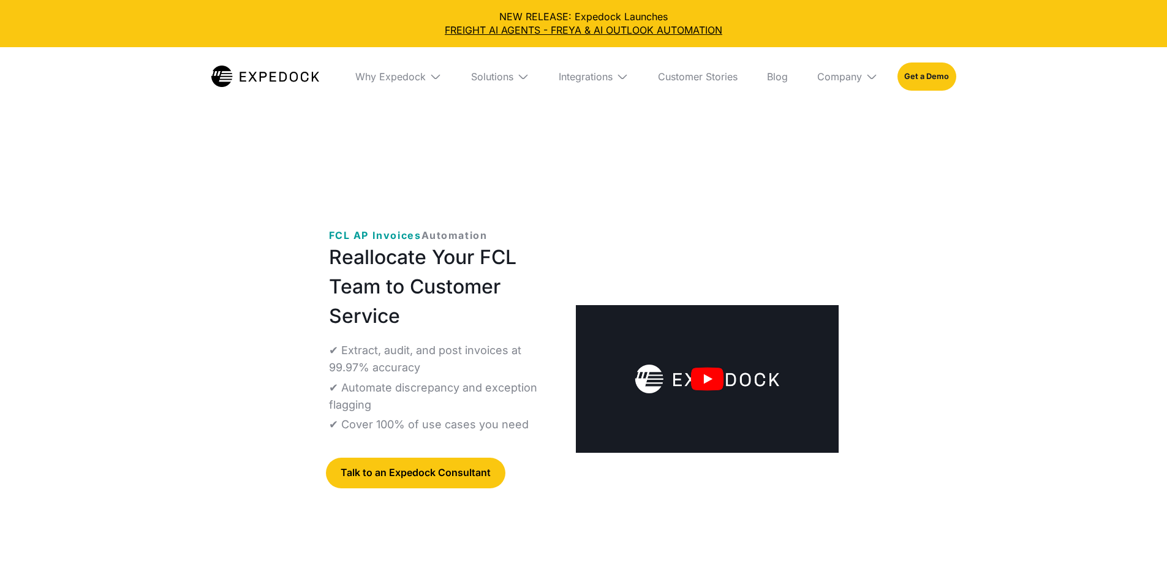
select select
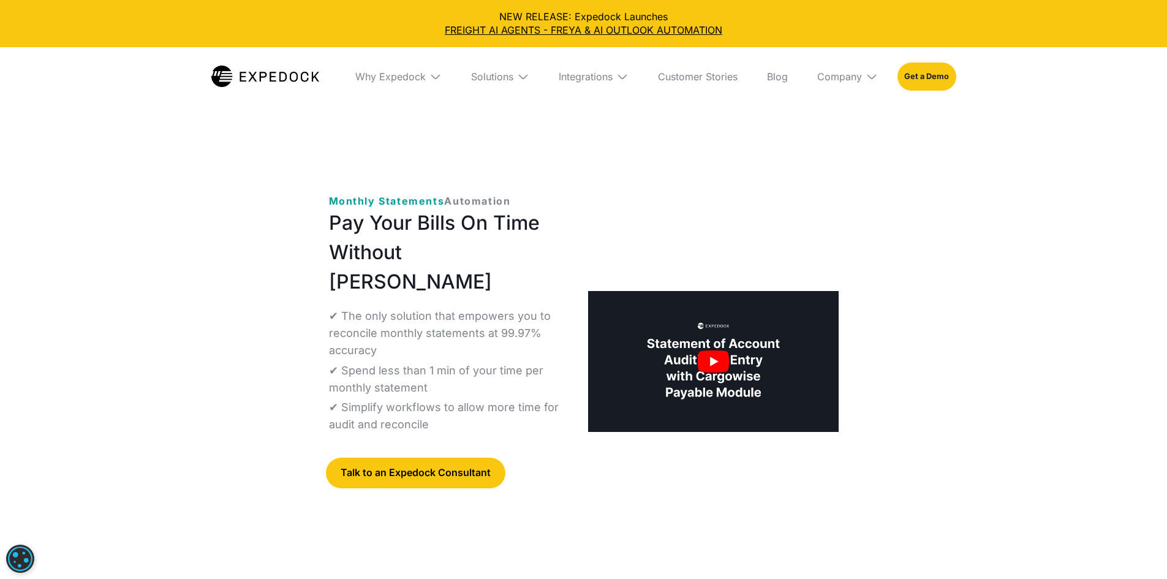
select select
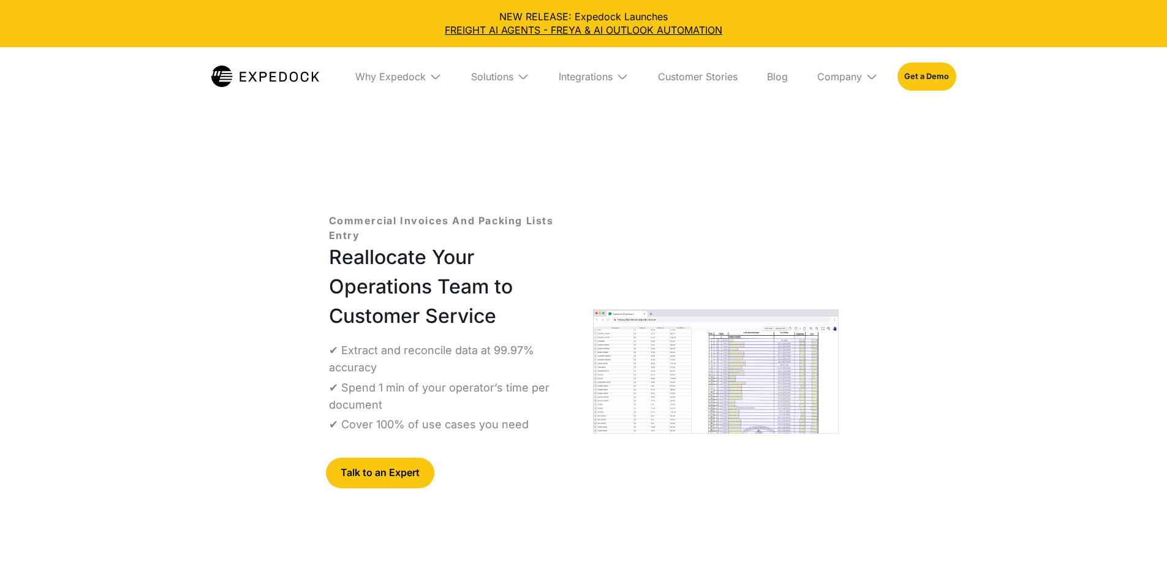
select select
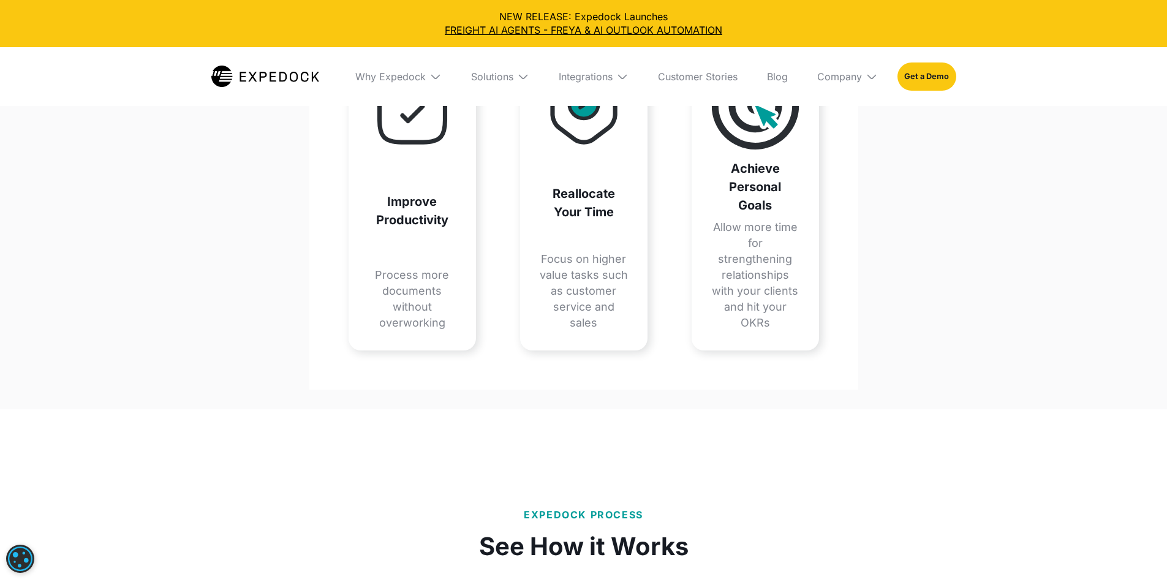
scroll to position [1633, 0]
